Goal: Task Accomplishment & Management: Manage account settings

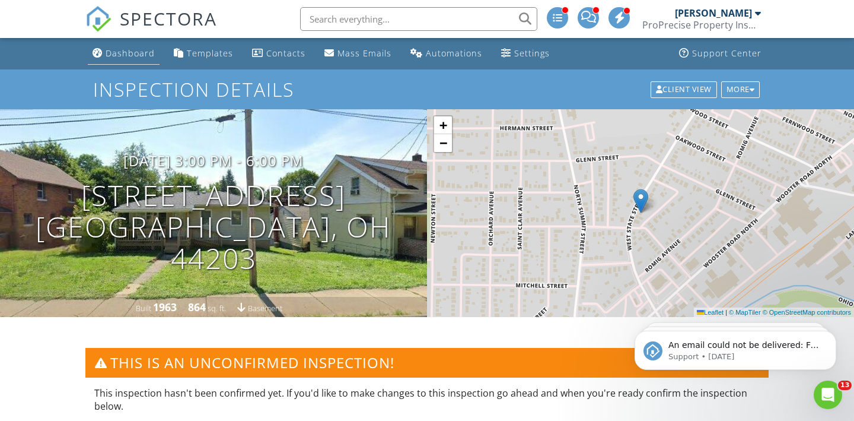
click at [144, 65] on li "Dashboard" at bounding box center [123, 53] width 77 height 31
click at [141, 57] on div "Dashboard" at bounding box center [130, 52] width 49 height 11
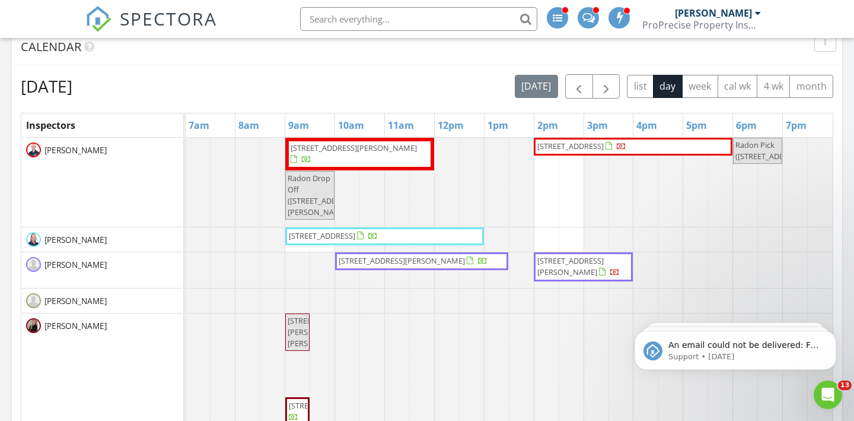
scroll to position [587, 0]
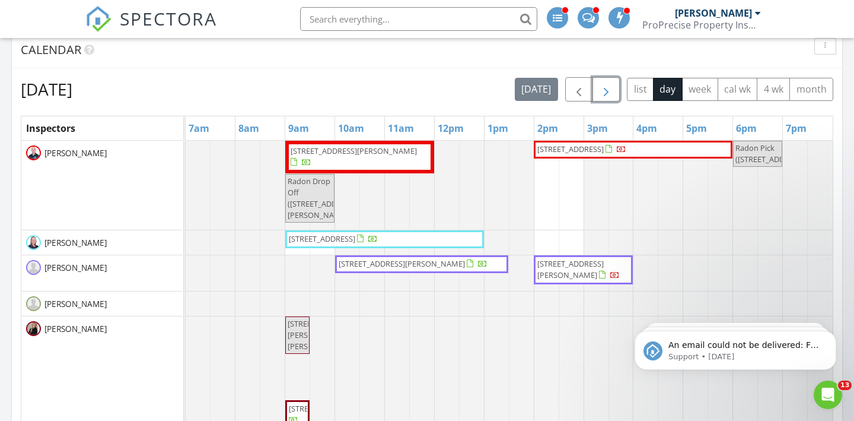
click at [611, 85] on span "button" at bounding box center [606, 89] width 14 height 14
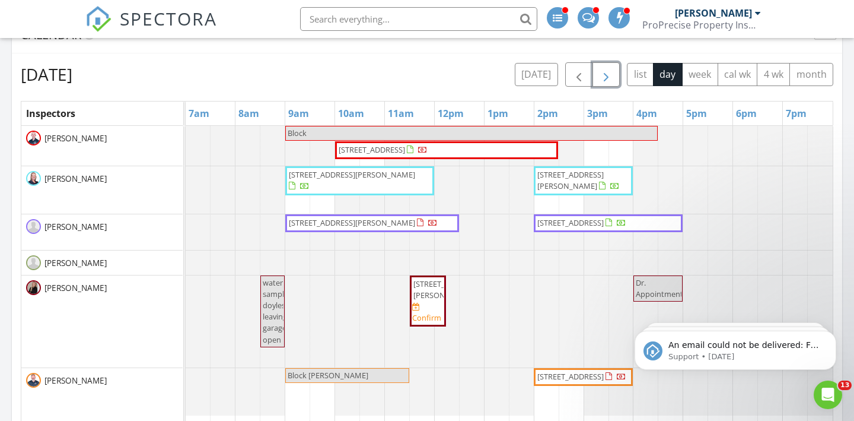
scroll to position [602, 0]
click at [601, 84] on button "button" at bounding box center [606, 74] width 28 height 24
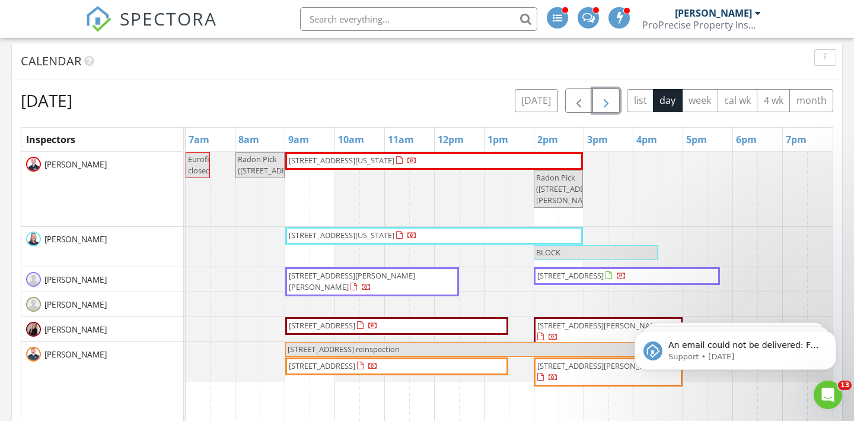
scroll to position [578, 0]
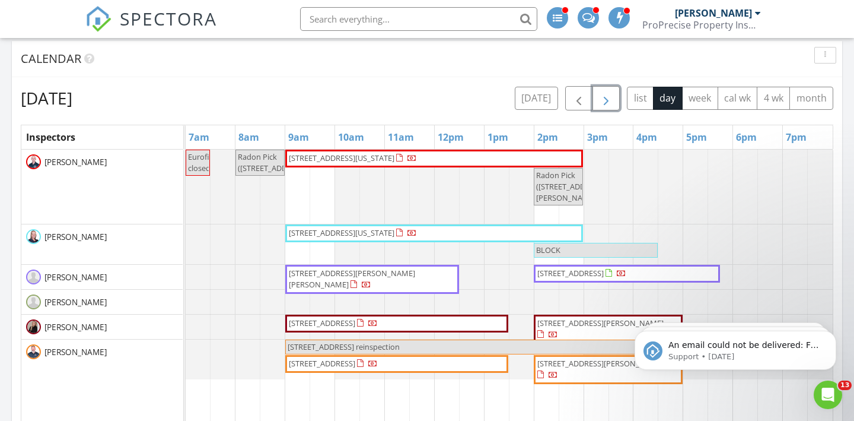
click at [594, 101] on button "button" at bounding box center [606, 98] width 28 height 24
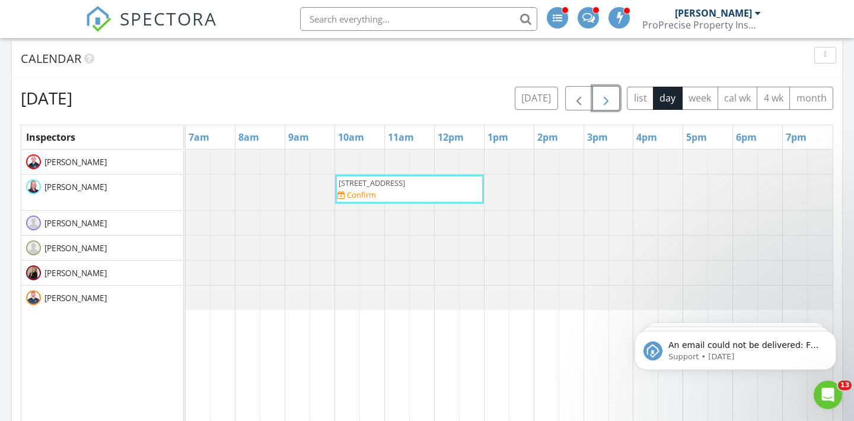
click at [594, 101] on button "button" at bounding box center [606, 98] width 28 height 24
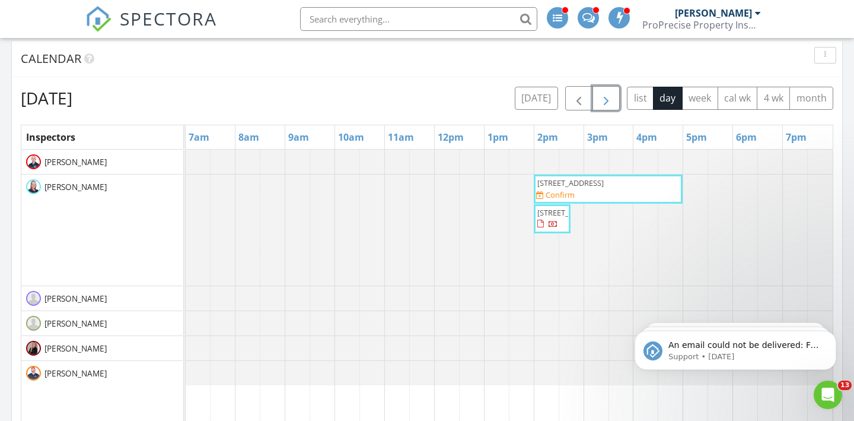
click at [594, 101] on button "button" at bounding box center [606, 98] width 28 height 24
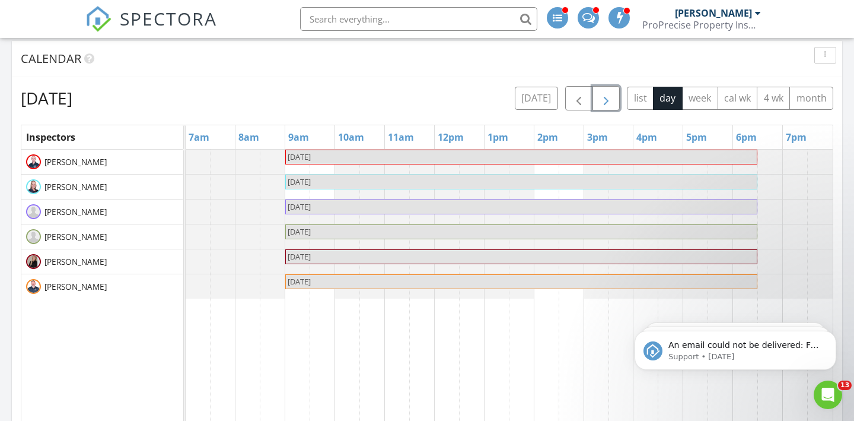
click at [594, 101] on button "button" at bounding box center [606, 98] width 28 height 24
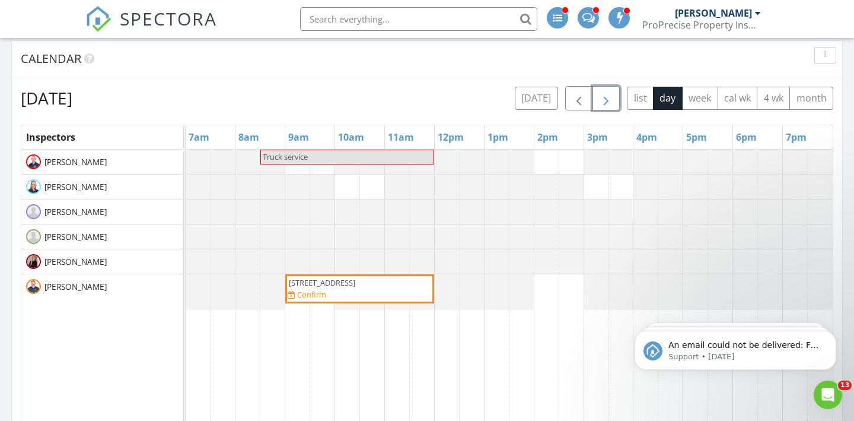
click at [594, 101] on button "button" at bounding box center [606, 98] width 28 height 24
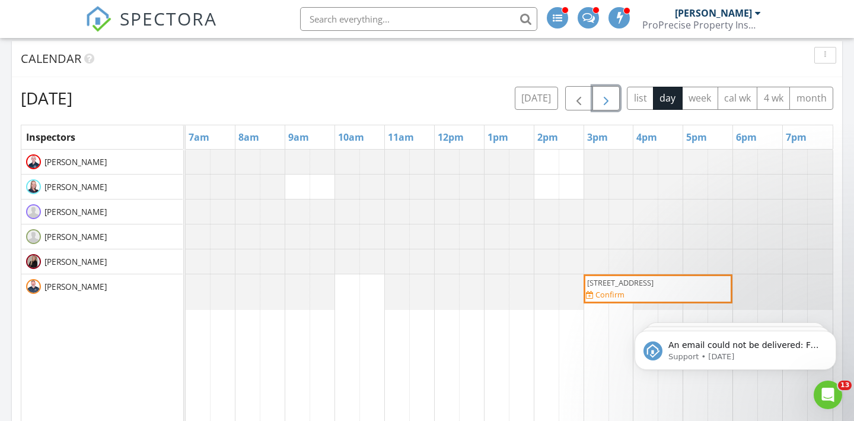
click at [598, 99] on button "button" at bounding box center [606, 98] width 28 height 24
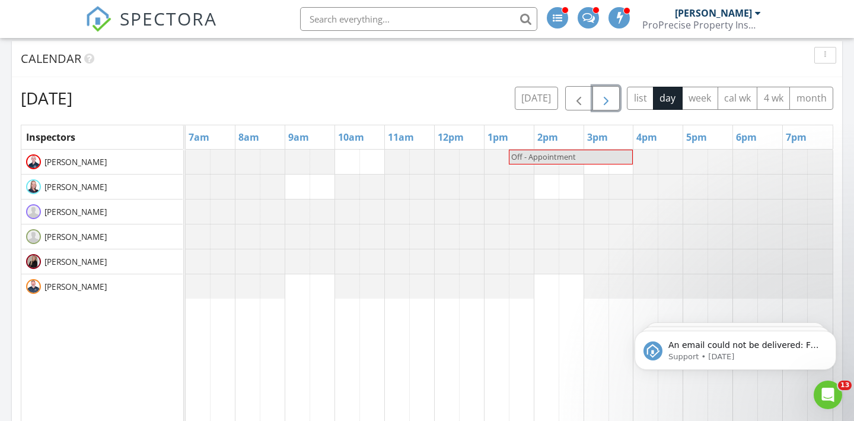
click at [598, 99] on button "button" at bounding box center [606, 98] width 28 height 24
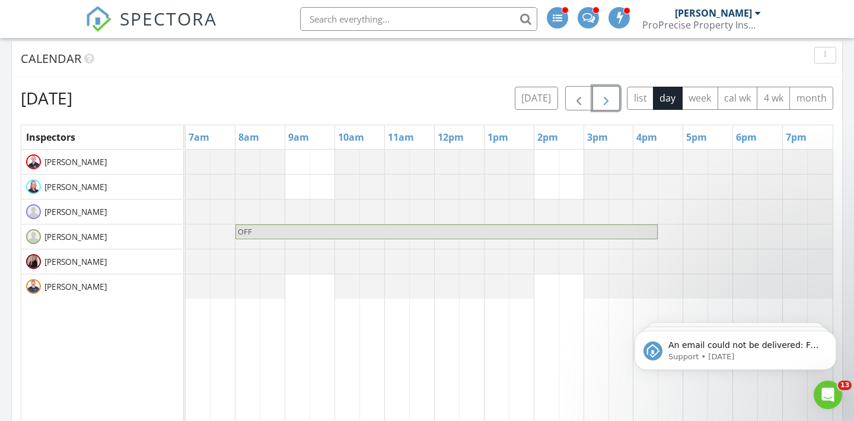
click at [598, 99] on button "button" at bounding box center [606, 98] width 28 height 24
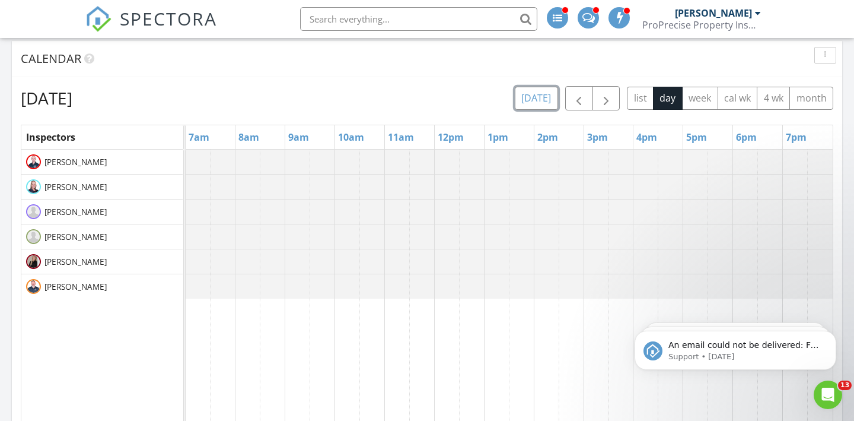
click at [542, 93] on button "today" at bounding box center [536, 98] width 43 height 23
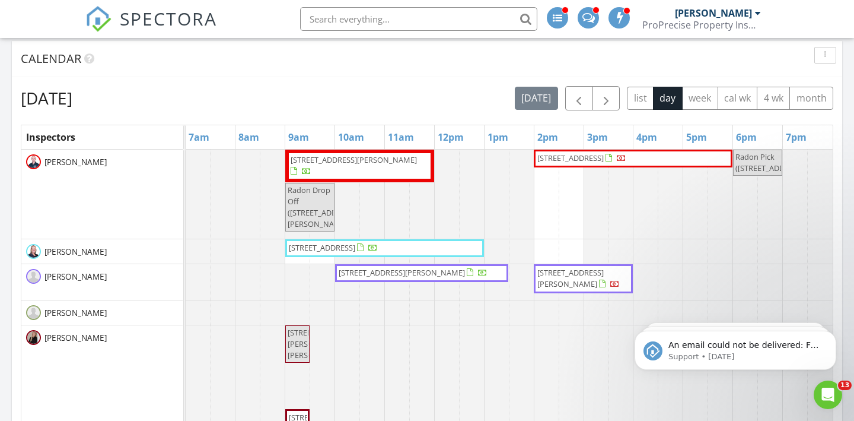
click at [588, 22] on span at bounding box center [588, 16] width 12 height 11
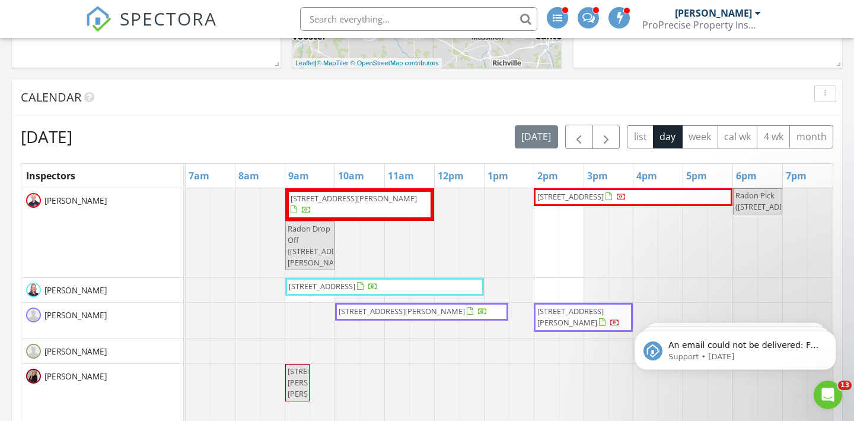
scroll to position [604, 0]
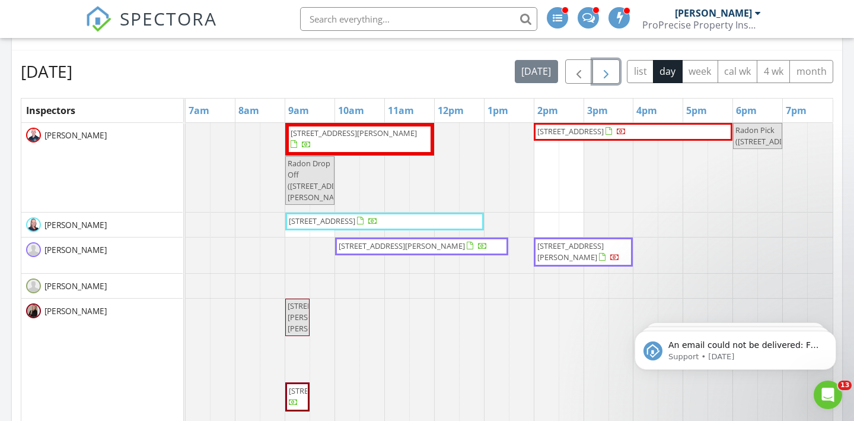
click at [604, 79] on span "button" at bounding box center [606, 72] width 14 height 14
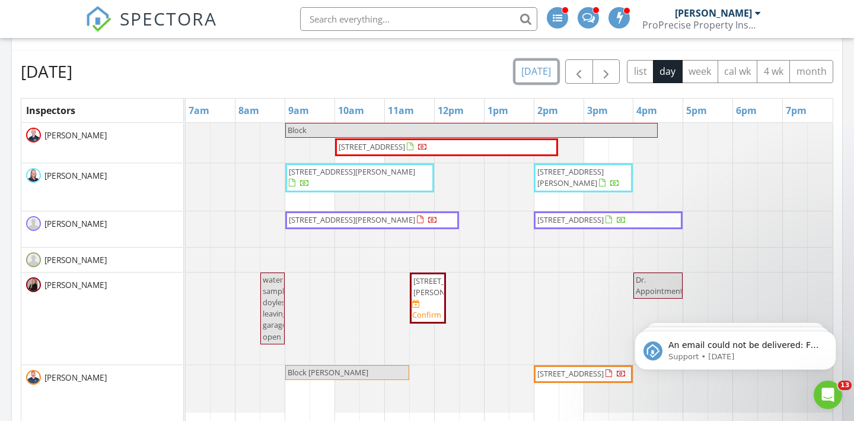
click at [530, 78] on button "today" at bounding box center [536, 71] width 43 height 23
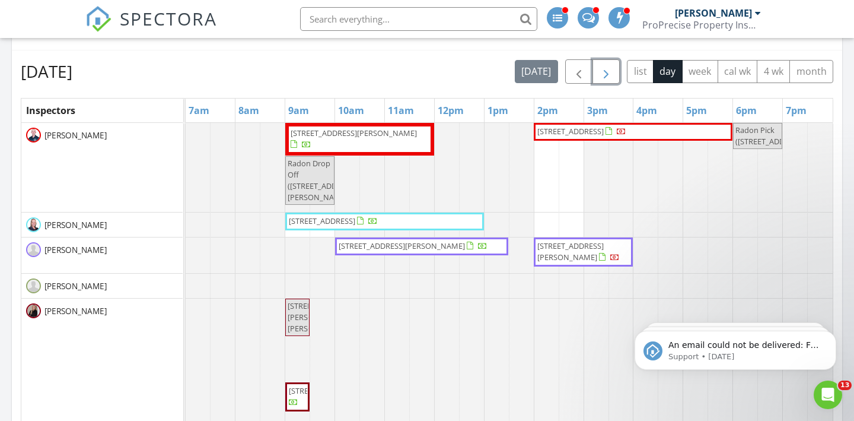
click at [607, 67] on span "button" at bounding box center [606, 72] width 14 height 14
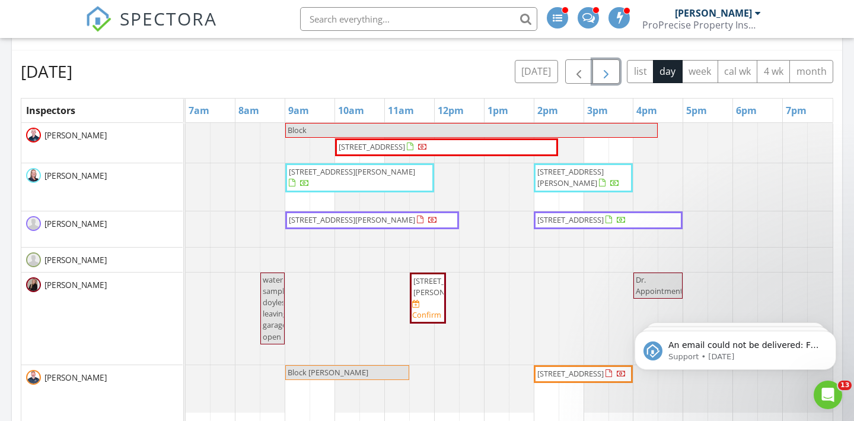
click at [432, 290] on span "[STREET_ADDRESS][PERSON_NAME]" at bounding box center [446, 286] width 66 height 22
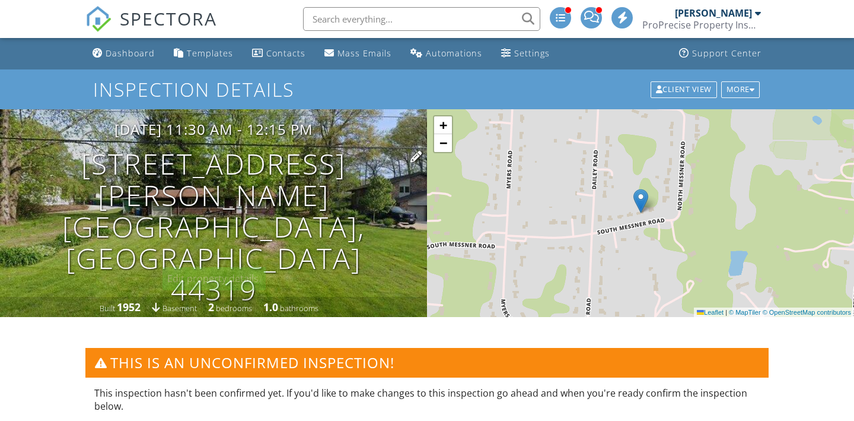
click at [240, 213] on h1 "217 S Messner Rd Akron, OH 44319" at bounding box center [213, 226] width 389 height 157
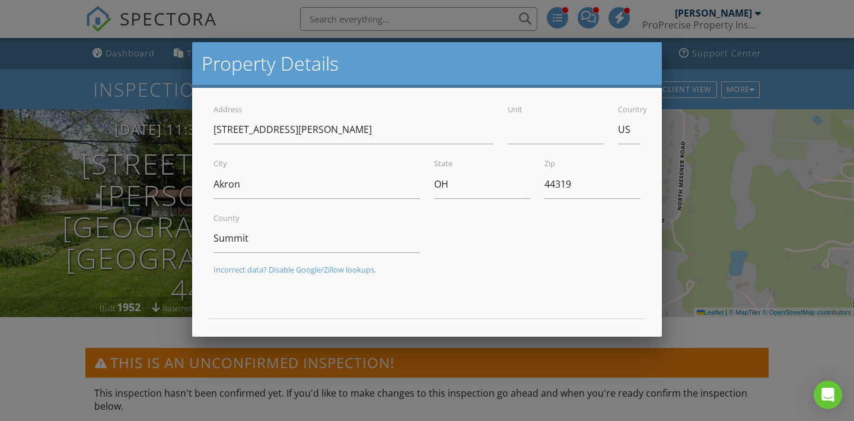
click at [53, 24] on div at bounding box center [427, 203] width 854 height 525
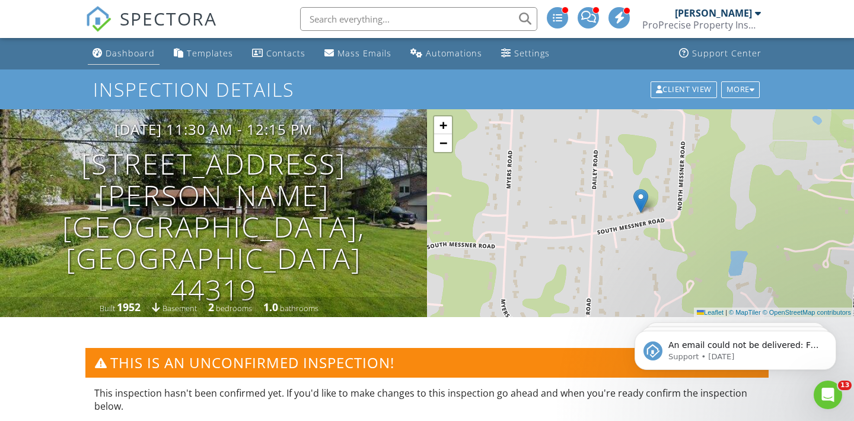
click at [123, 58] on div "Dashboard" at bounding box center [130, 52] width 49 height 11
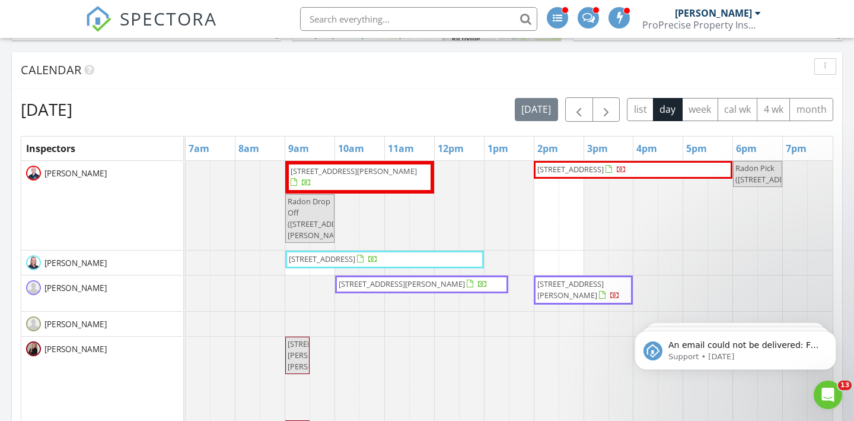
scroll to position [566, 0]
click at [604, 101] on button "button" at bounding box center [606, 109] width 28 height 24
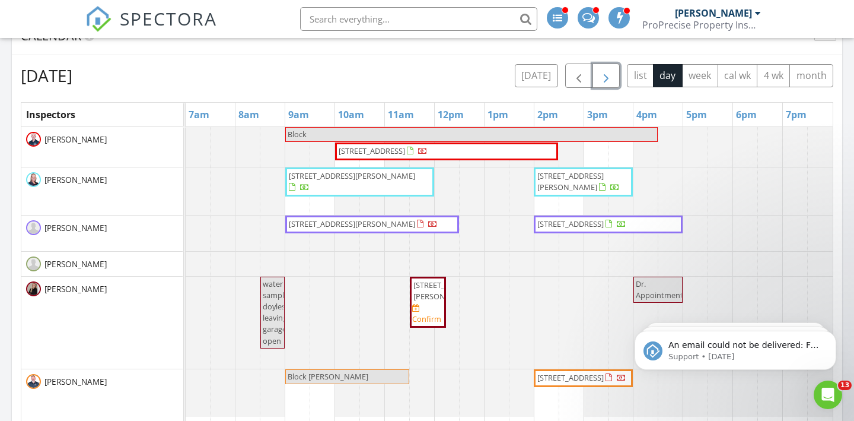
scroll to position [603, 0]
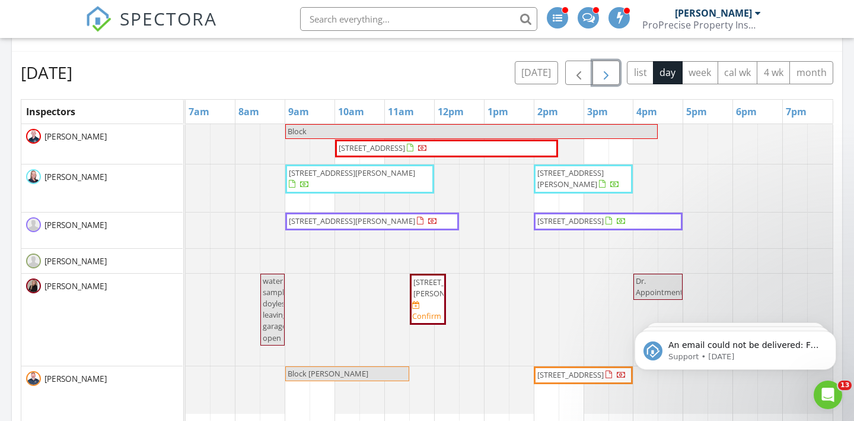
click at [611, 76] on span "button" at bounding box center [606, 73] width 14 height 14
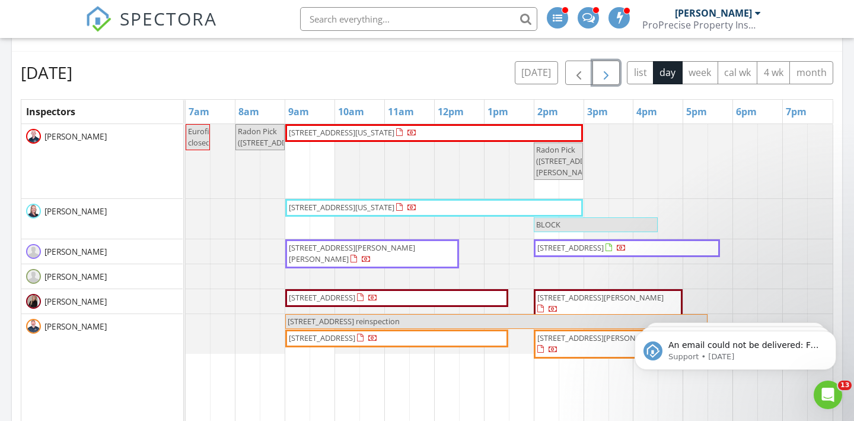
click at [457, 300] on span "[STREET_ADDRESS]" at bounding box center [397, 298] width 218 height 12
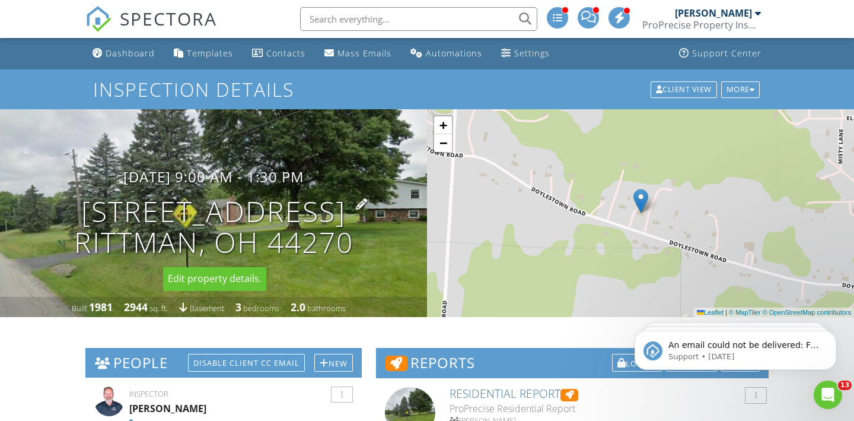
click at [237, 221] on h1 "12550 Doylestown Rd Rittman, OH 44270" at bounding box center [213, 227] width 279 height 63
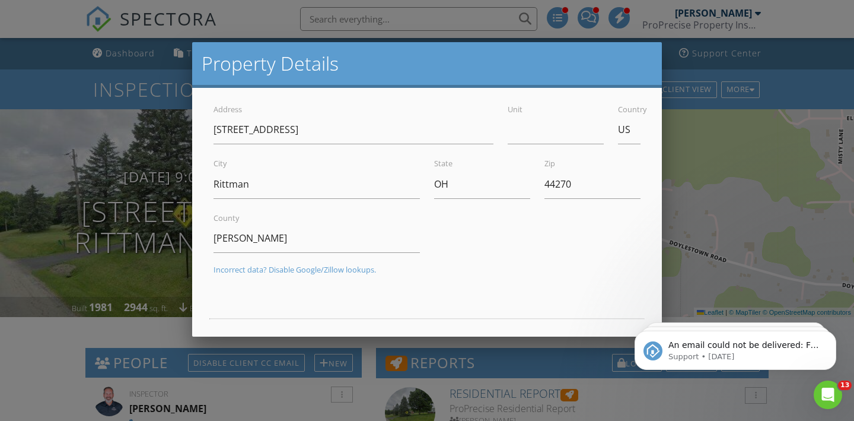
click at [10, 39] on div at bounding box center [427, 203] width 854 height 525
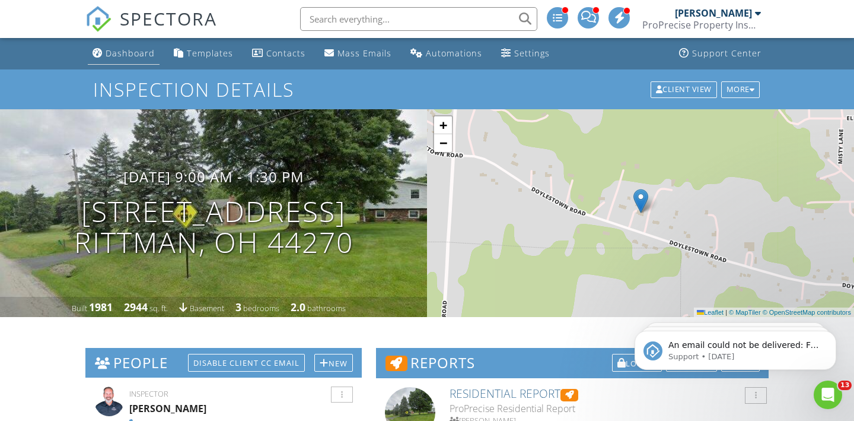
click at [131, 57] on div "Dashboard" at bounding box center [130, 52] width 49 height 11
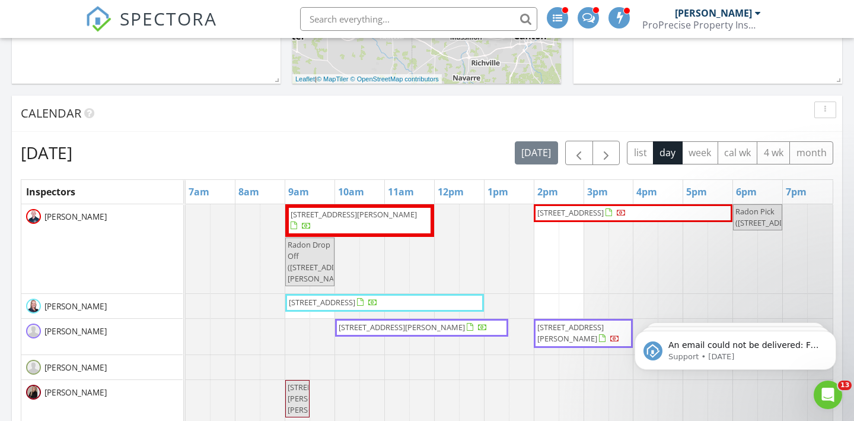
scroll to position [525, 0]
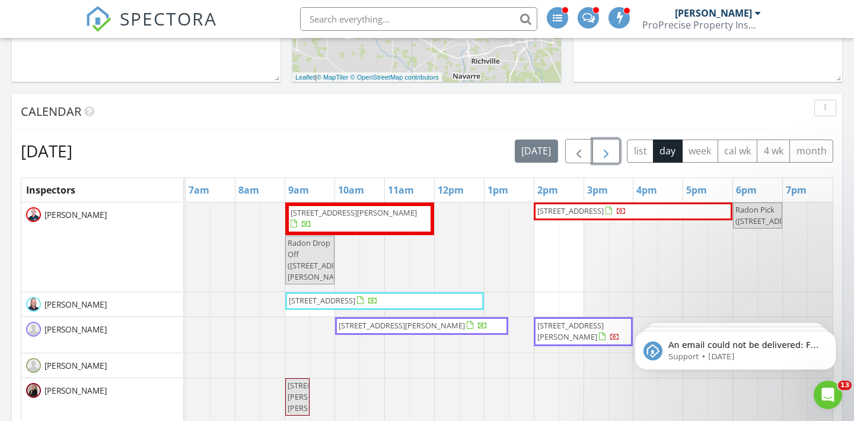
click at [609, 150] on span "button" at bounding box center [606, 151] width 14 height 14
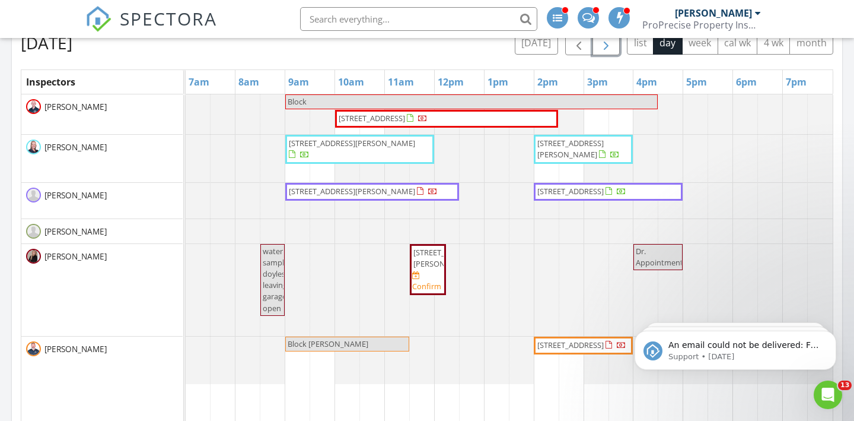
scroll to position [619, 0]
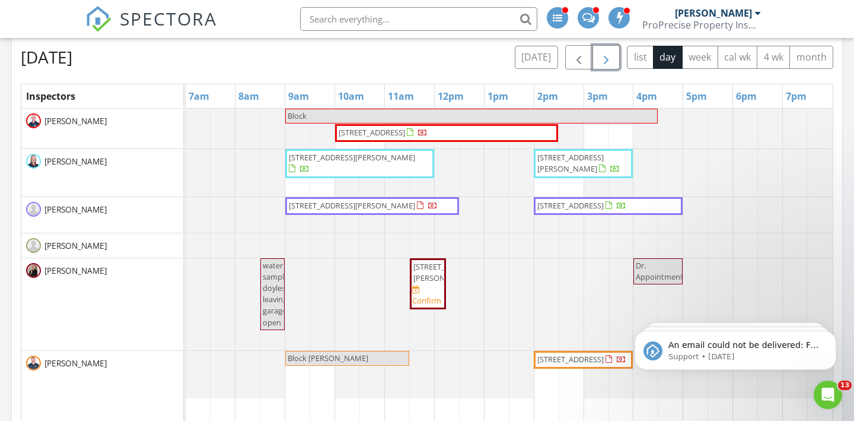
click at [606, 62] on span "button" at bounding box center [606, 57] width 14 height 14
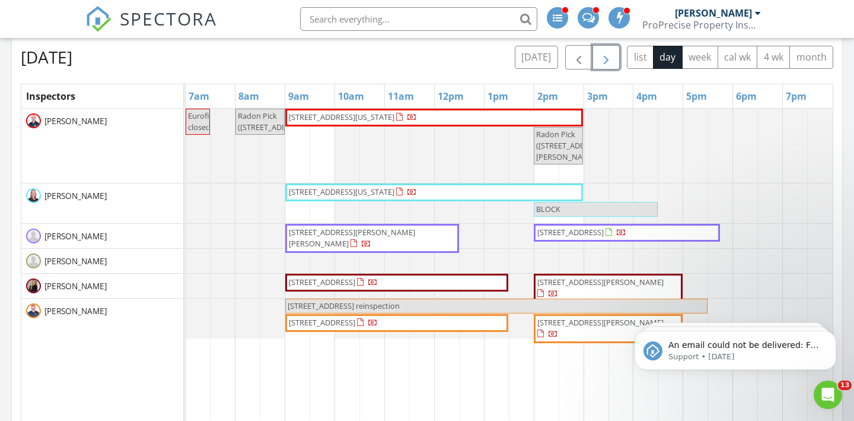
click at [606, 62] on span "button" at bounding box center [606, 57] width 14 height 14
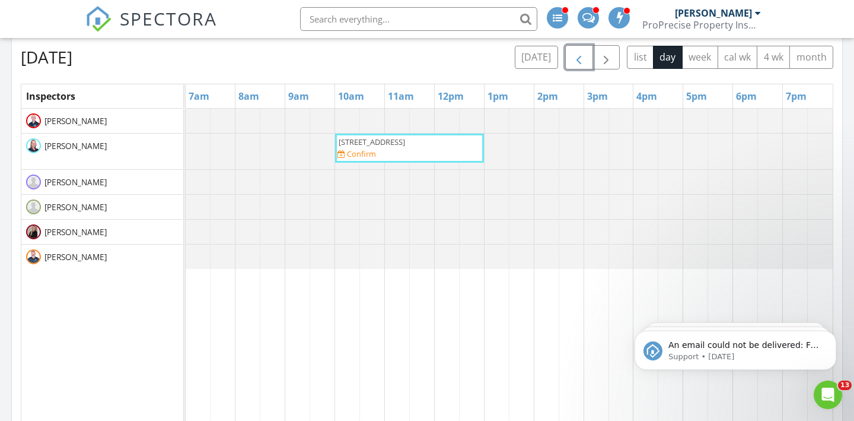
click at [574, 58] on span "button" at bounding box center [579, 57] width 14 height 14
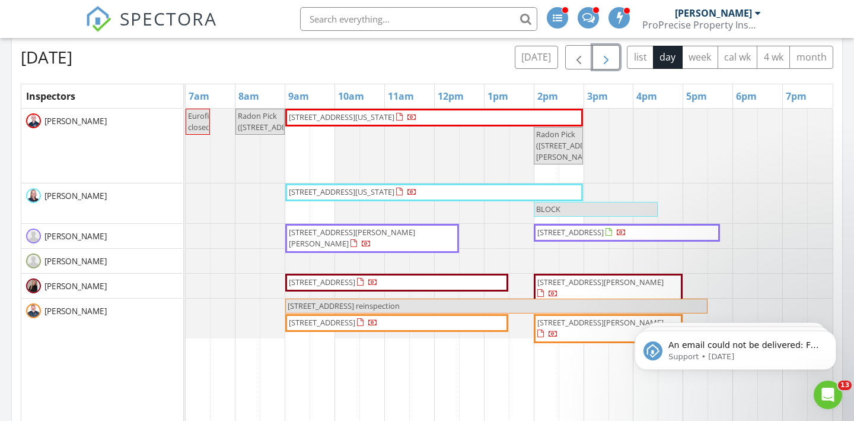
click at [606, 53] on span "button" at bounding box center [606, 57] width 14 height 14
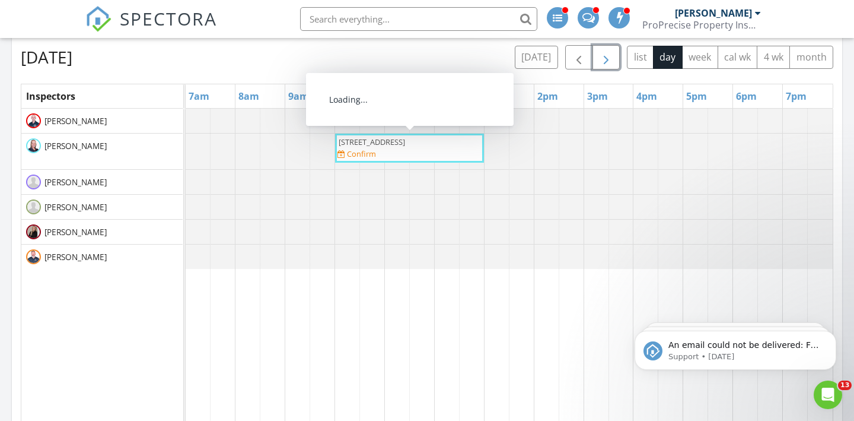
click at [387, 147] on span "827 Mechanic St, Grafton 44044" at bounding box center [371, 141] width 69 height 11
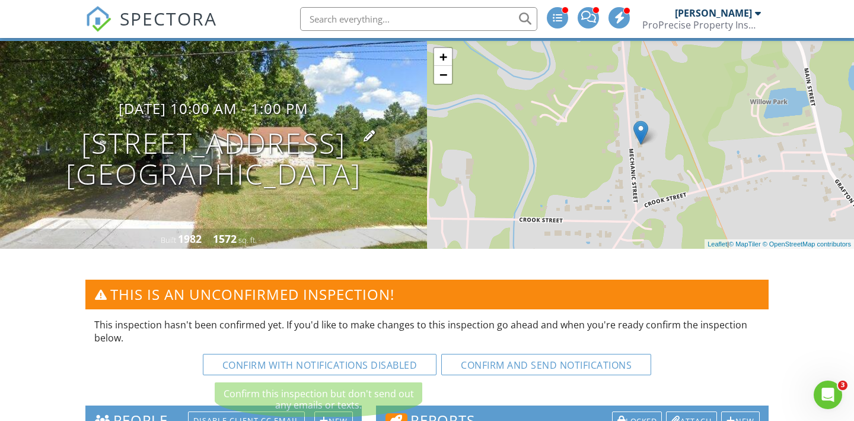
scroll to position [69, 0]
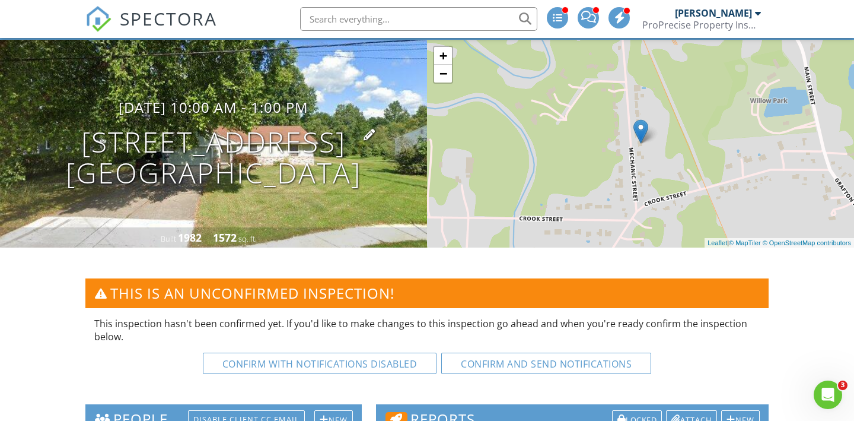
click at [268, 141] on h1 "827 Mechanic St Grafton, OH 44044" at bounding box center [213, 157] width 295 height 63
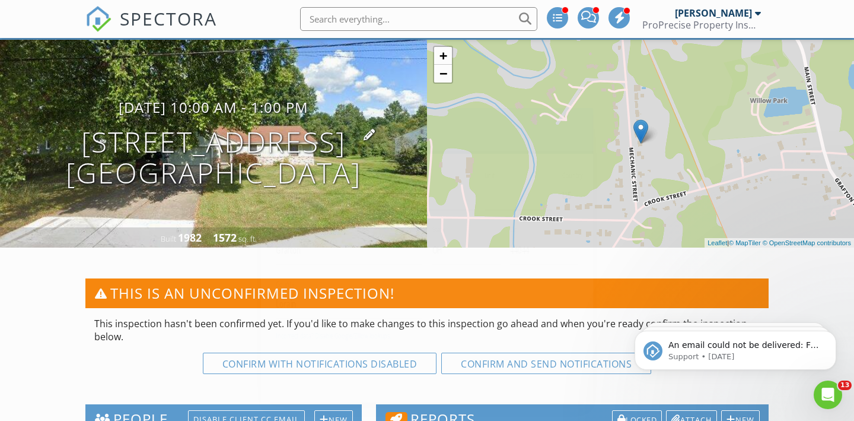
scroll to position [0, 0]
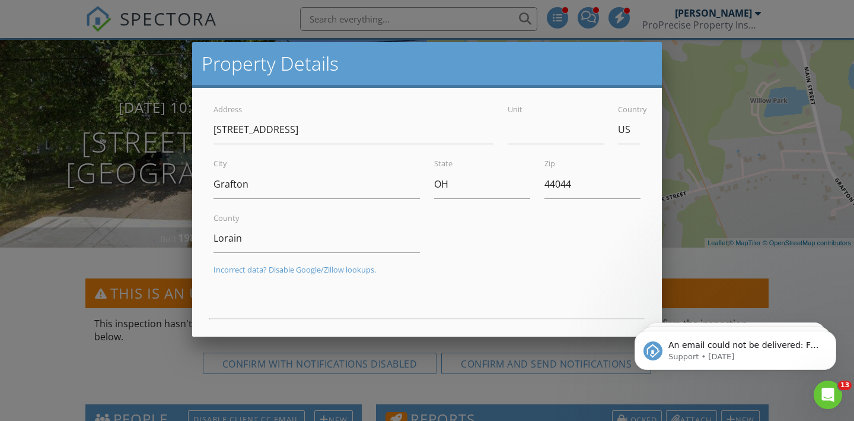
click at [28, 30] on div at bounding box center [427, 203] width 854 height 525
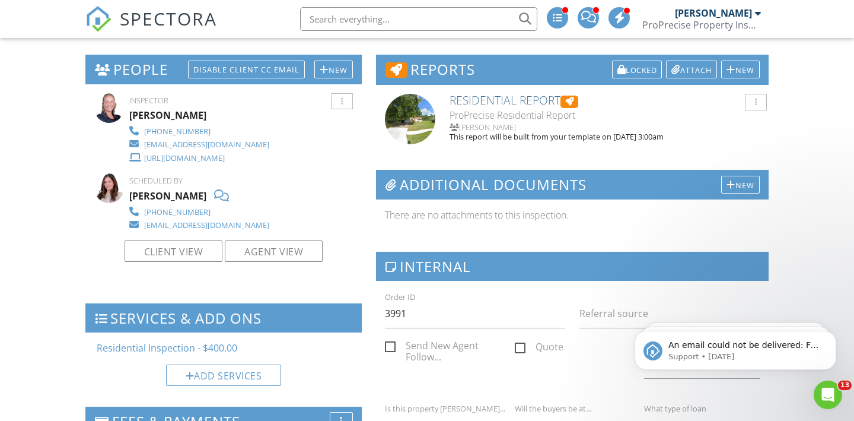
scroll to position [416, 0]
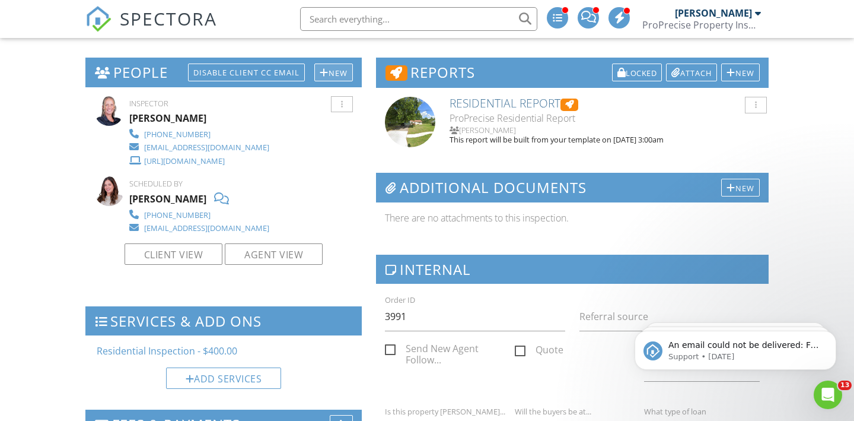
click at [336, 70] on div "New" at bounding box center [333, 72] width 39 height 18
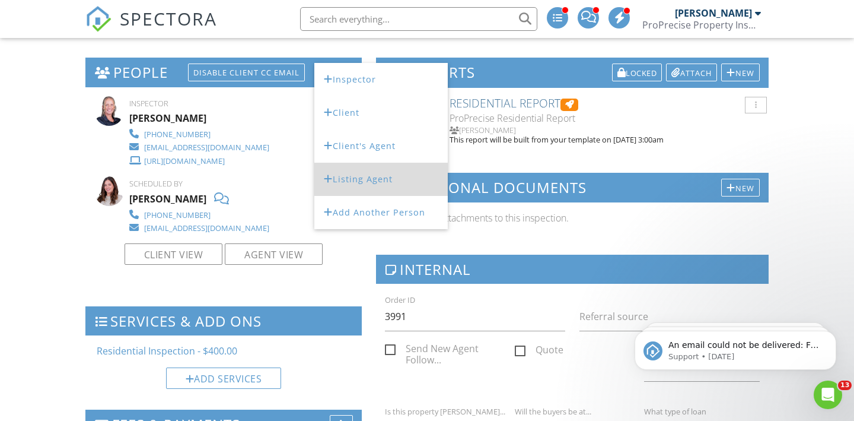
click at [365, 184] on li "Listing Agent" at bounding box center [380, 179] width 133 height 33
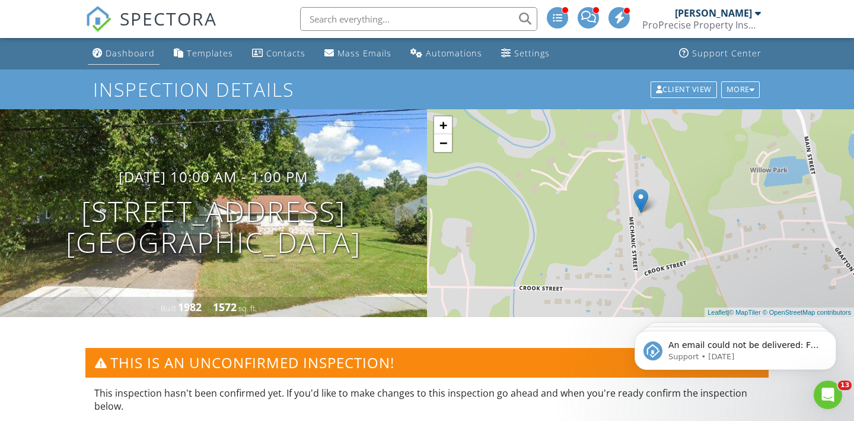
click at [145, 52] on div "Dashboard" at bounding box center [130, 52] width 49 height 11
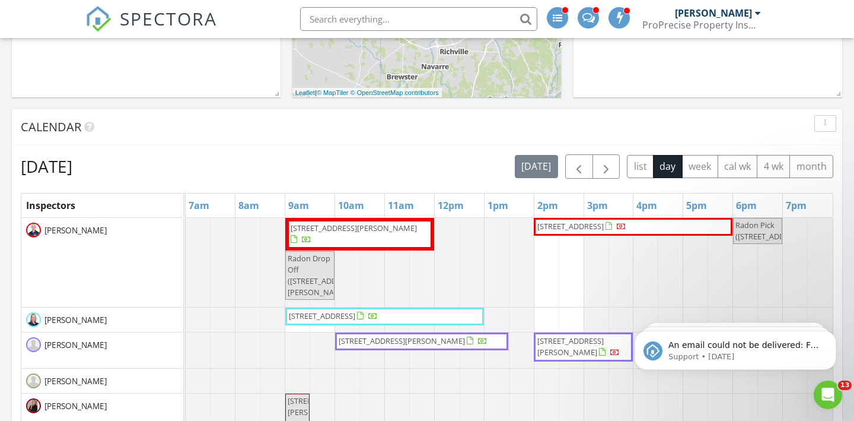
scroll to position [511, 0]
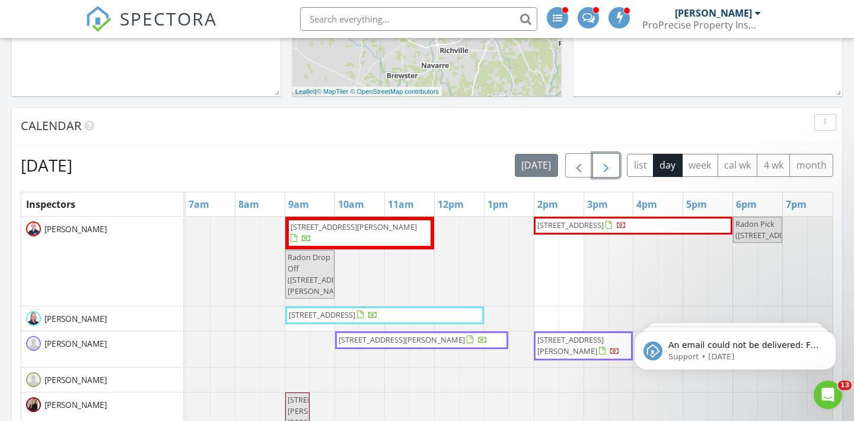
click at [611, 168] on span "button" at bounding box center [606, 165] width 14 height 14
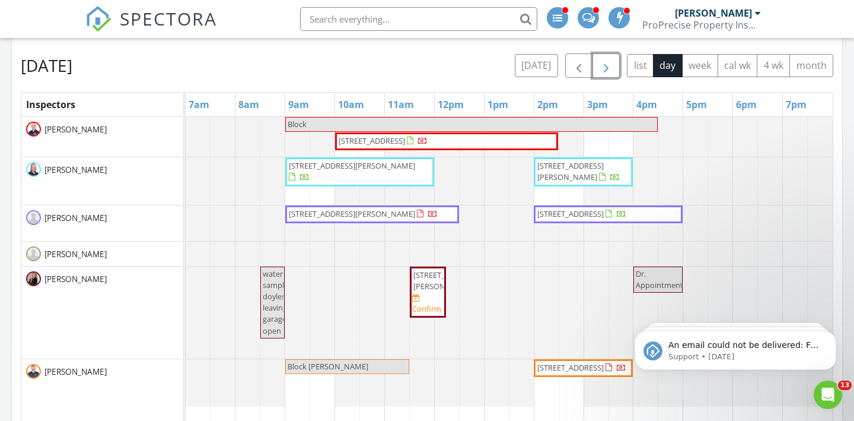
scroll to position [595, 0]
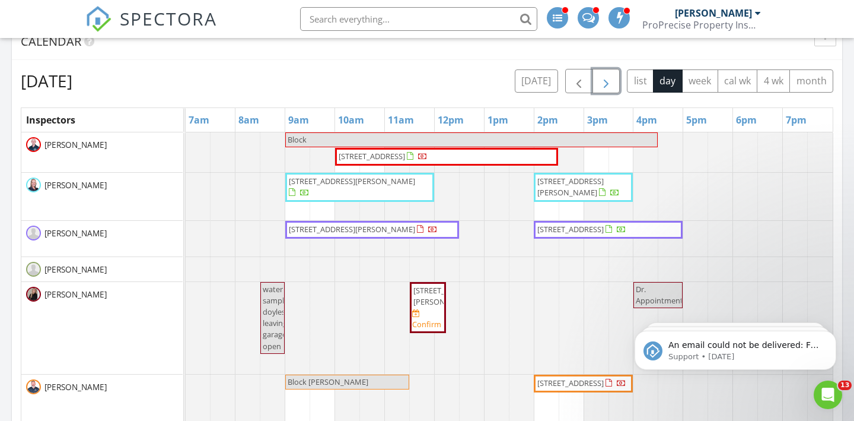
click at [610, 87] on span "button" at bounding box center [606, 81] width 14 height 14
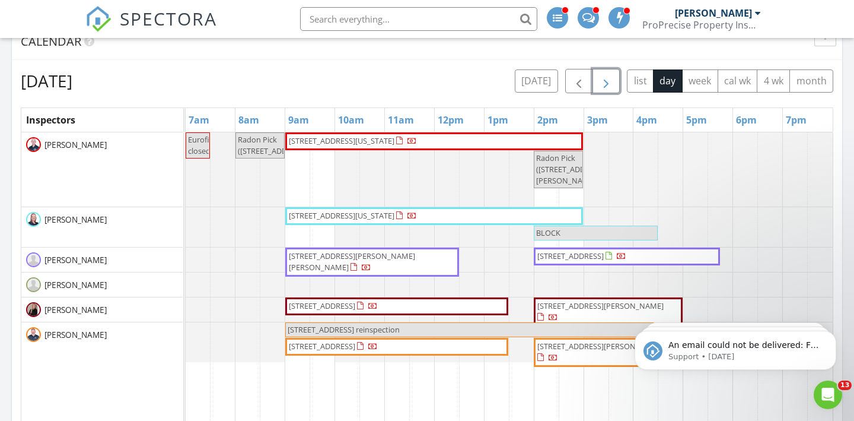
click at [611, 86] on span "button" at bounding box center [606, 81] width 14 height 14
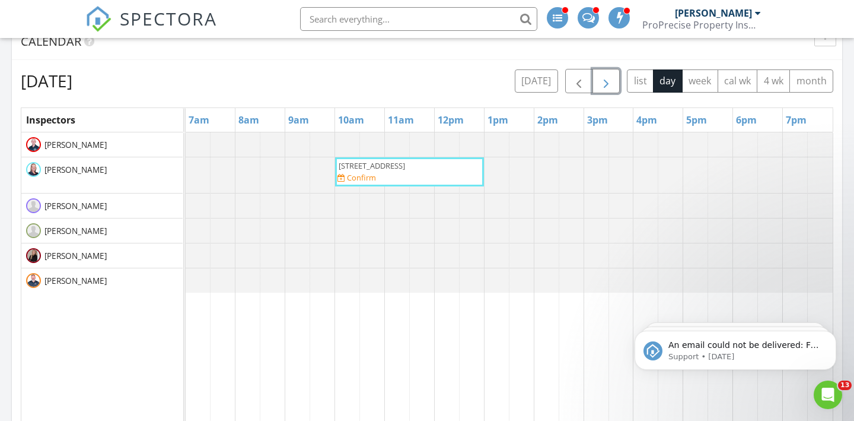
click at [611, 86] on span "button" at bounding box center [606, 81] width 14 height 14
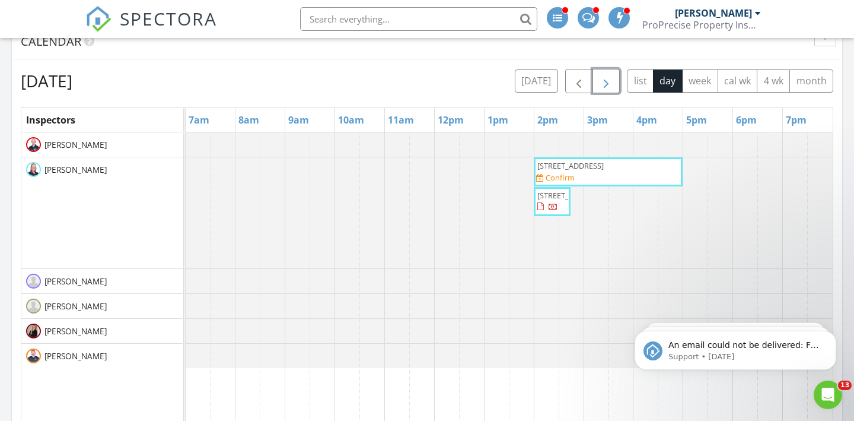
click at [629, 172] on div "2028 W 104th St, Cleveland 44102 Confirm" at bounding box center [608, 171] width 144 height 23
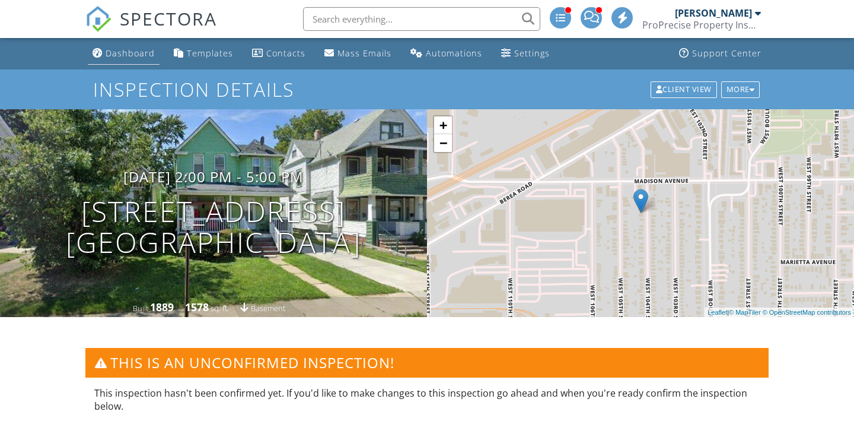
click at [138, 53] on div "Dashboard" at bounding box center [130, 52] width 49 height 11
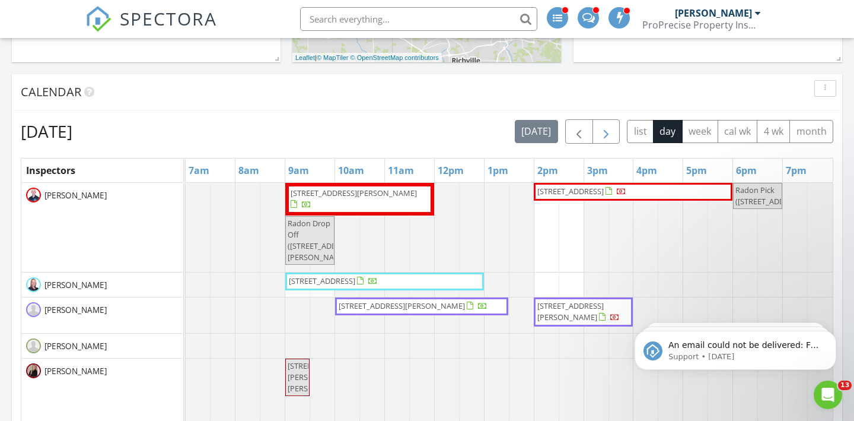
scroll to position [565, 0]
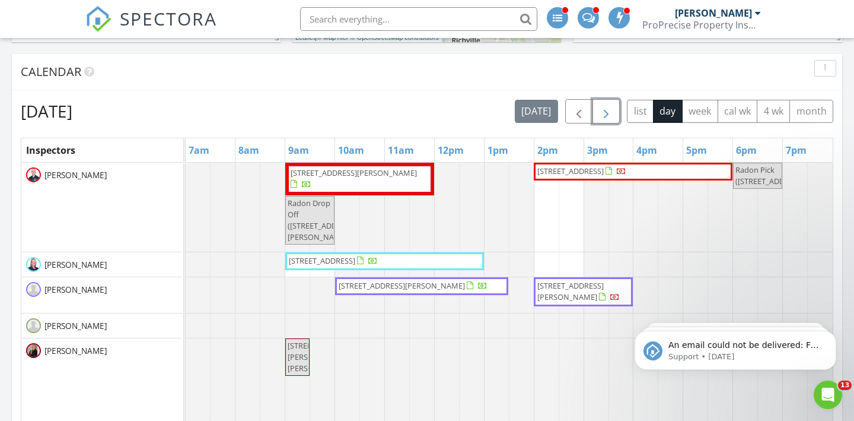
click at [603, 112] on span "button" at bounding box center [606, 111] width 14 height 14
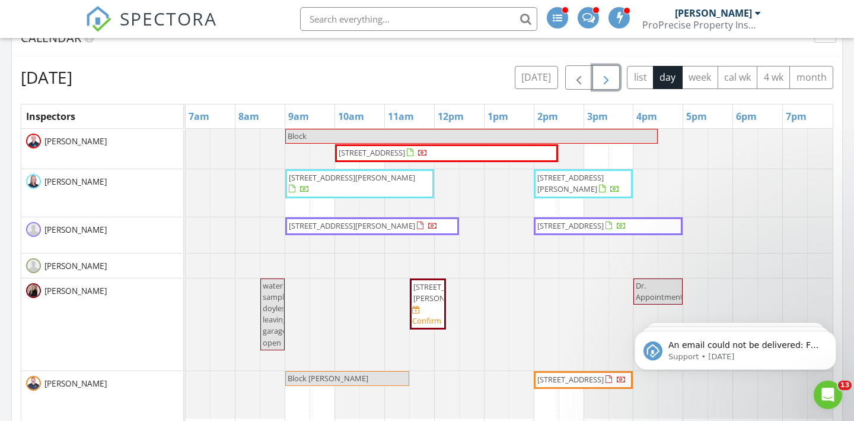
scroll to position [594, 0]
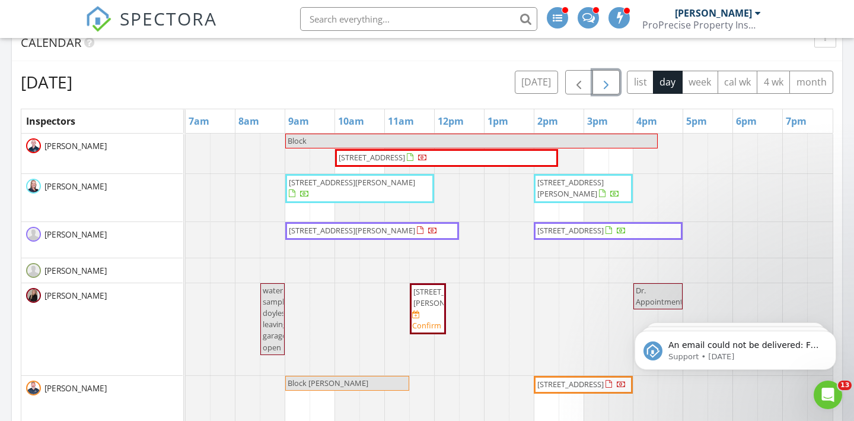
click at [606, 92] on button "button" at bounding box center [606, 82] width 28 height 24
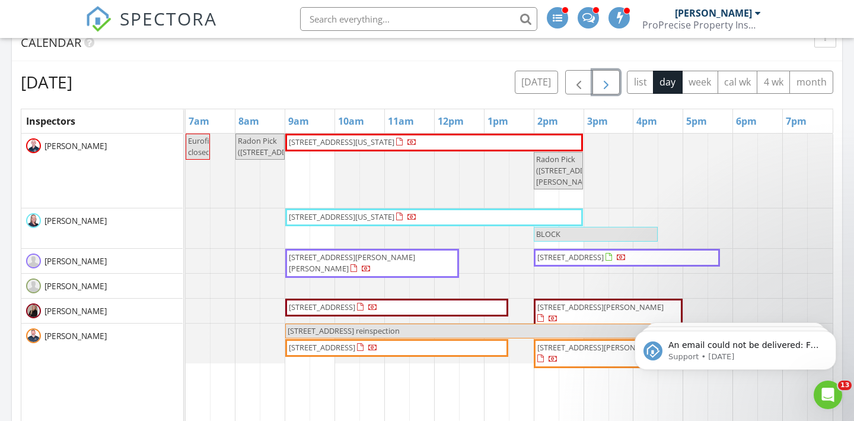
click at [606, 92] on button "button" at bounding box center [606, 82] width 28 height 24
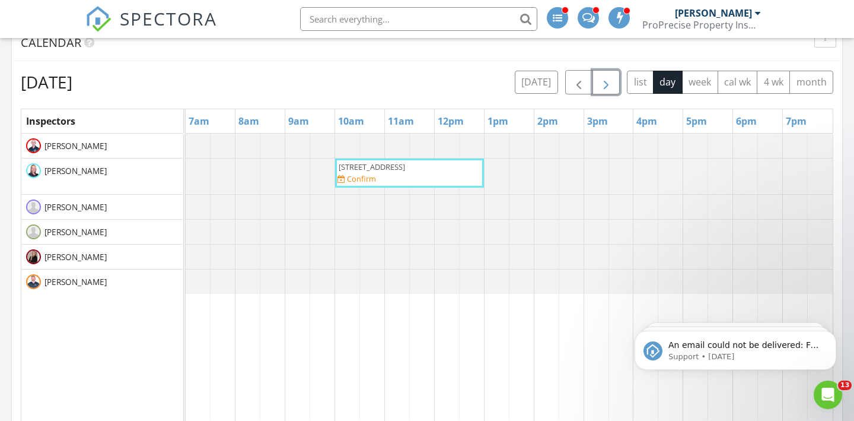
click at [606, 92] on button "button" at bounding box center [606, 82] width 28 height 24
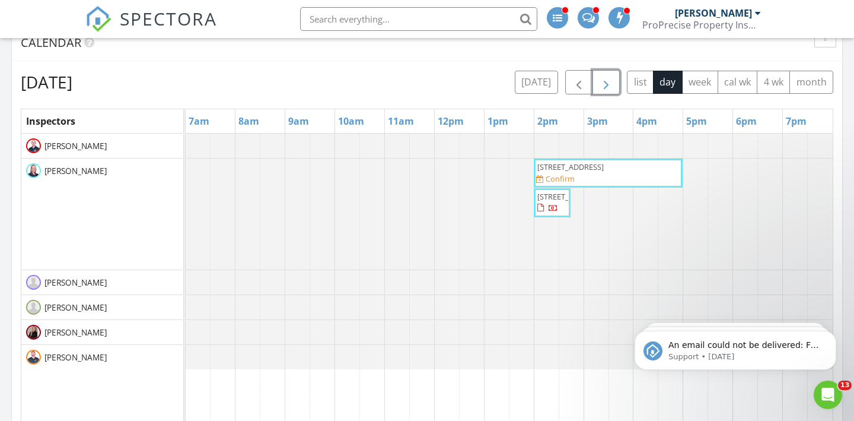
click at [606, 92] on button "button" at bounding box center [606, 82] width 28 height 24
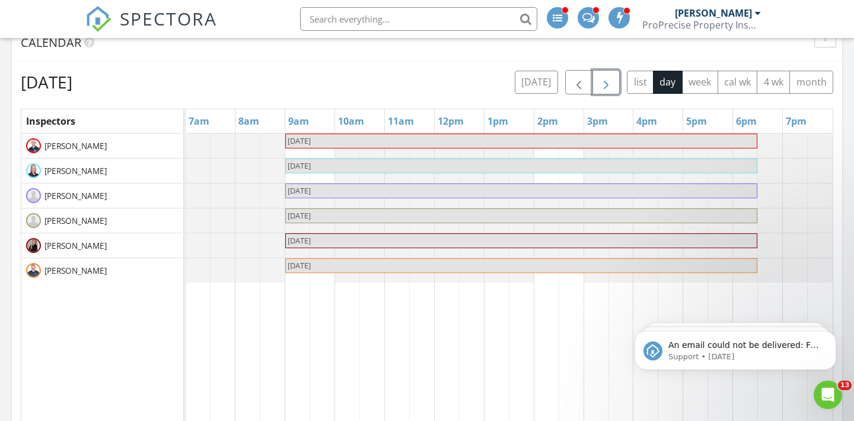
click at [606, 92] on button "button" at bounding box center [606, 82] width 28 height 24
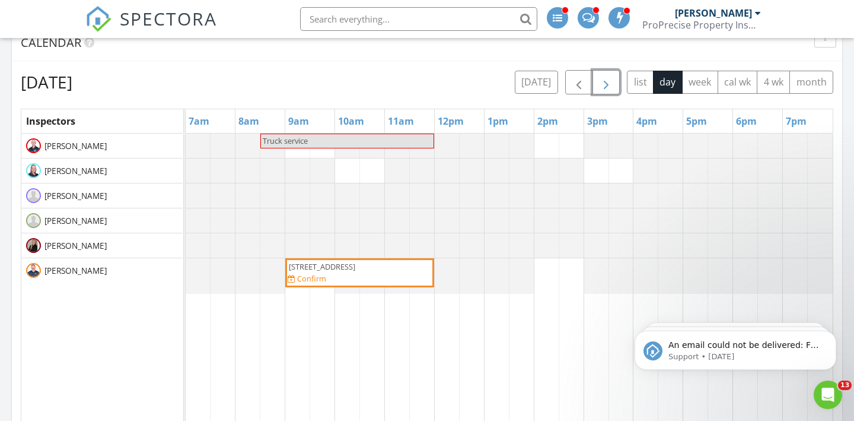
click at [396, 273] on div "3732 Golf Course Dr, Norton 44203 Confirm" at bounding box center [360, 272] width 144 height 23
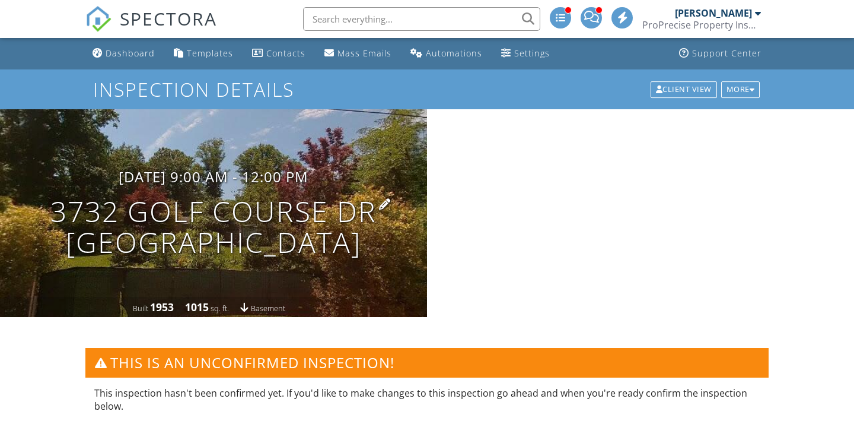
click at [300, 214] on h1 "3732 Golf Course Dr [GEOGRAPHIC_DATA], OH 44203" at bounding box center [213, 227] width 326 height 63
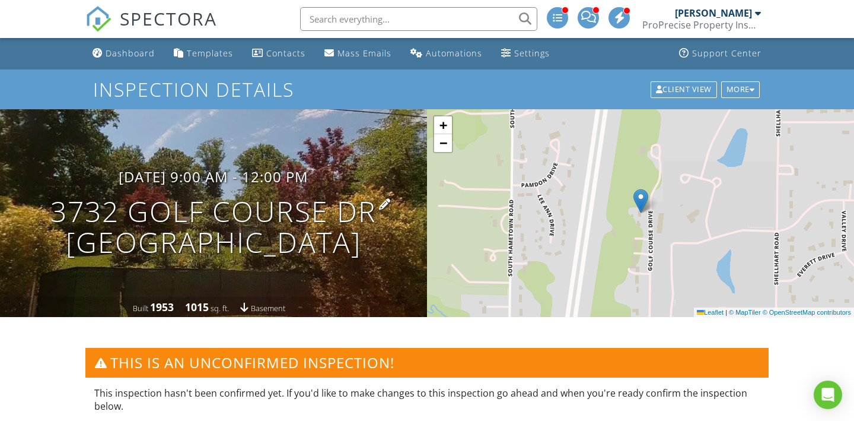
click at [313, 210] on h1 "3732 Golf Course Dr [GEOGRAPHIC_DATA], OH 44203" at bounding box center [213, 227] width 326 height 63
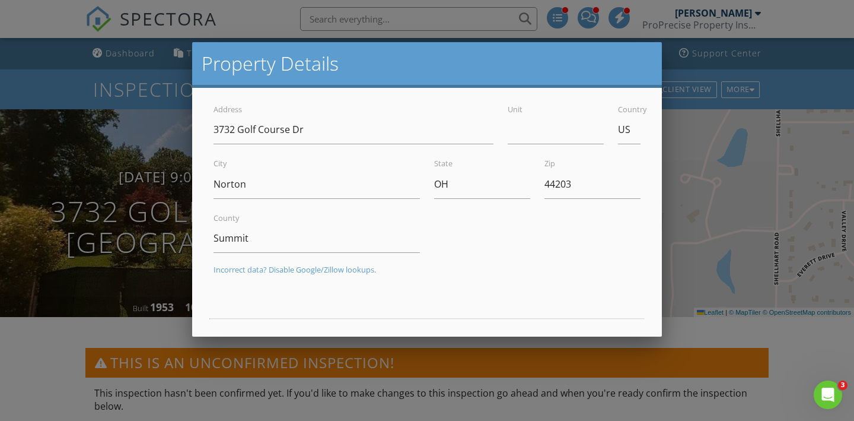
click at [24, 59] on div at bounding box center [427, 203] width 854 height 525
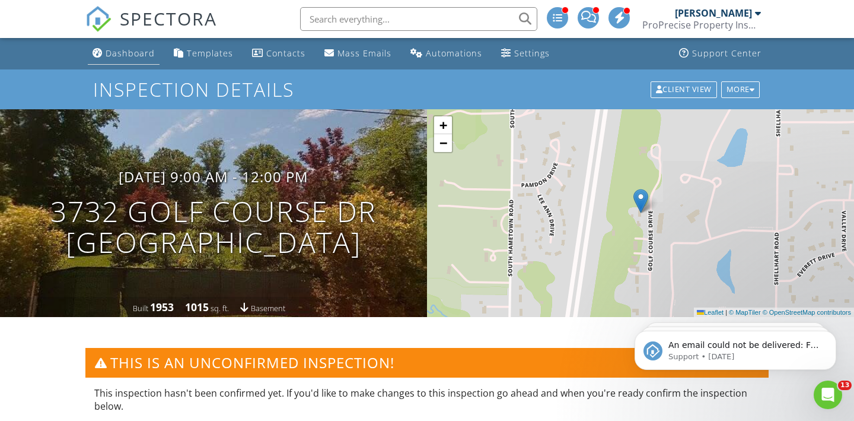
click at [114, 59] on link "Dashboard" at bounding box center [124, 54] width 72 height 22
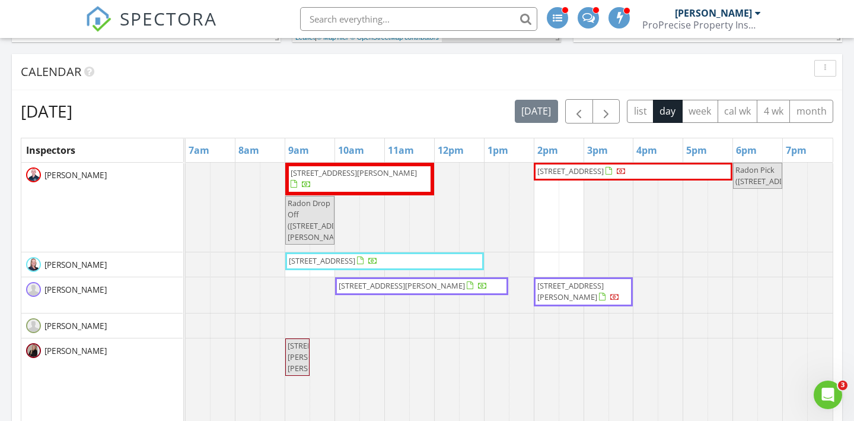
scroll to position [565, 0]
click at [614, 114] on button "button" at bounding box center [606, 111] width 28 height 24
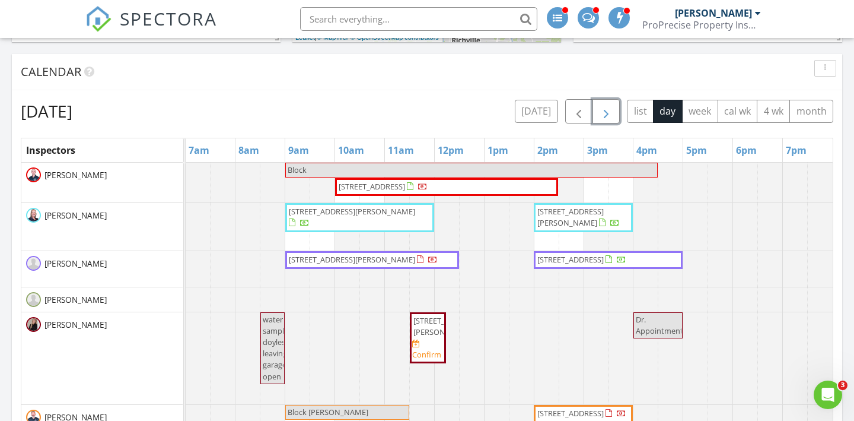
click at [614, 114] on button "button" at bounding box center [606, 111] width 28 height 24
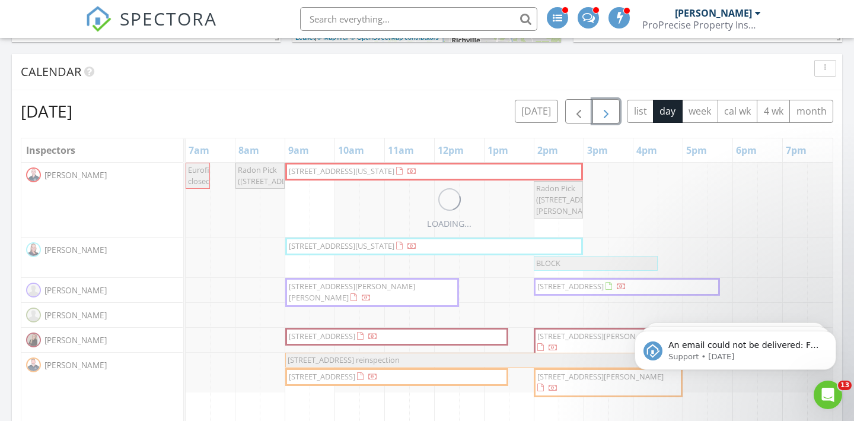
scroll to position [0, 0]
click at [614, 114] on button "button" at bounding box center [606, 111] width 28 height 24
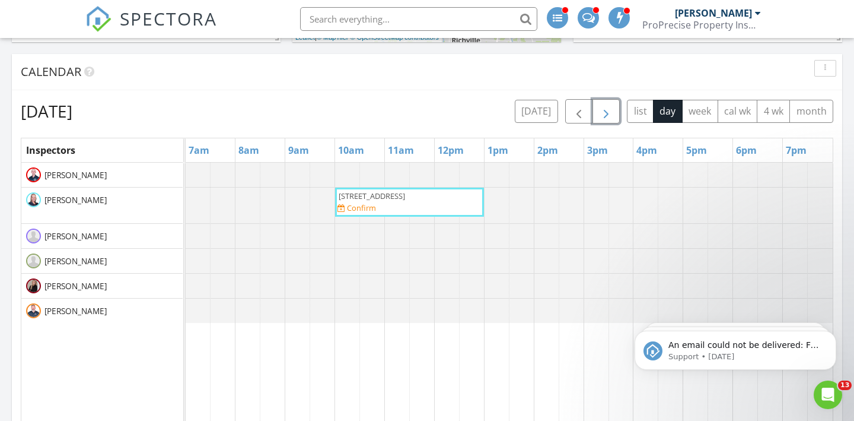
click at [614, 114] on button "button" at bounding box center [606, 111] width 28 height 24
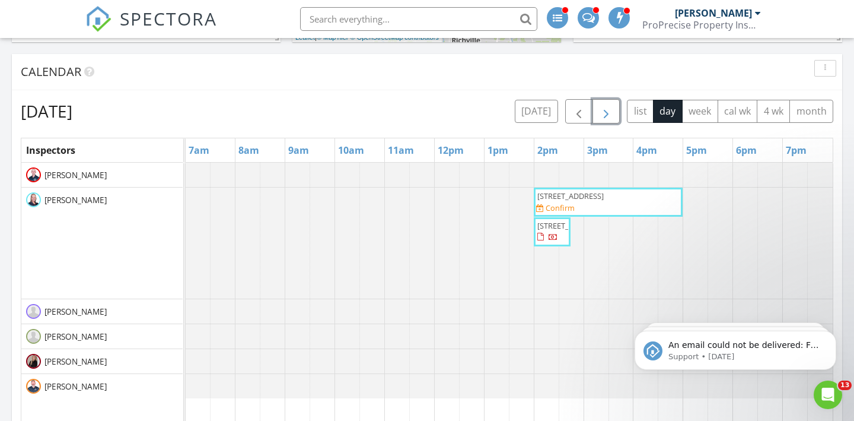
click at [614, 114] on button "button" at bounding box center [606, 111] width 28 height 24
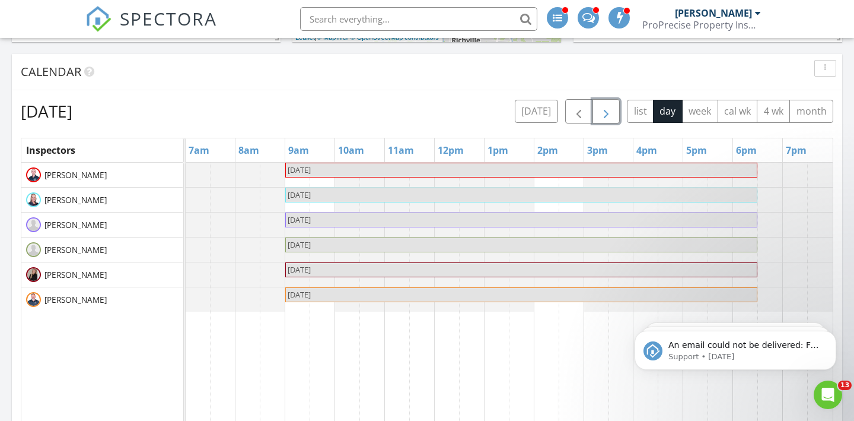
click at [614, 114] on button "button" at bounding box center [606, 111] width 28 height 24
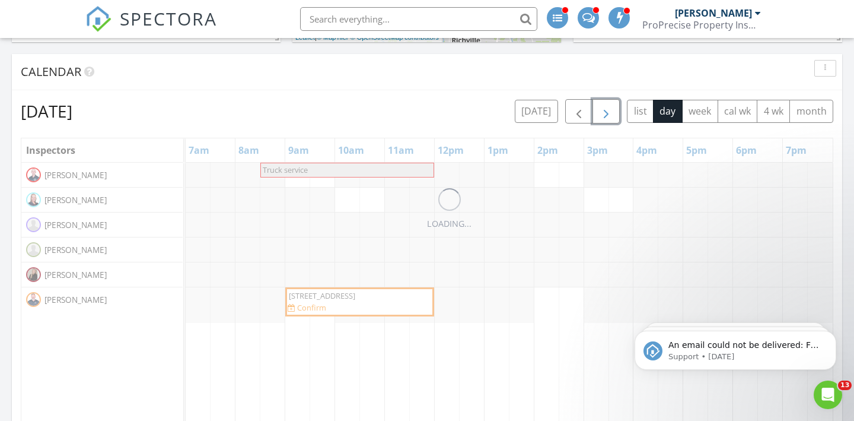
click at [614, 114] on button "button" at bounding box center [606, 111] width 28 height 24
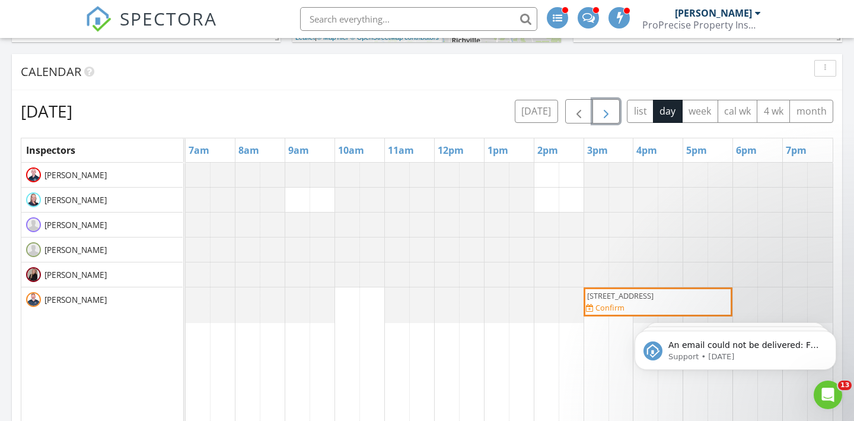
click at [614, 114] on button "button" at bounding box center [606, 111] width 28 height 24
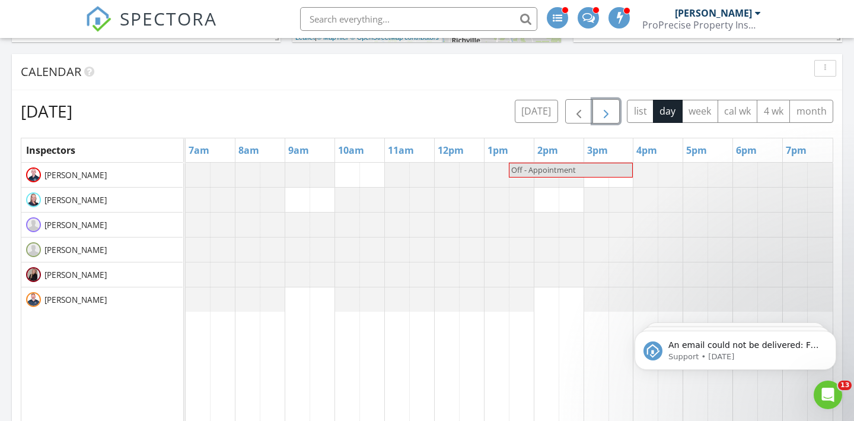
click at [614, 114] on button "button" at bounding box center [606, 111] width 28 height 24
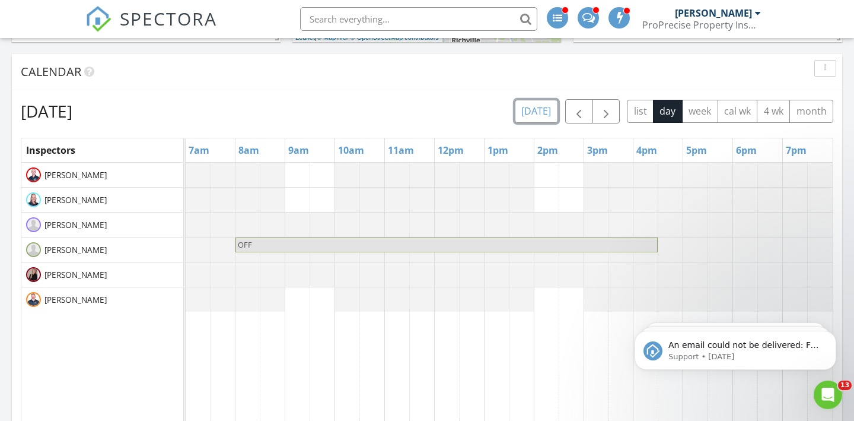
click at [544, 113] on button "[DATE]" at bounding box center [536, 111] width 43 height 23
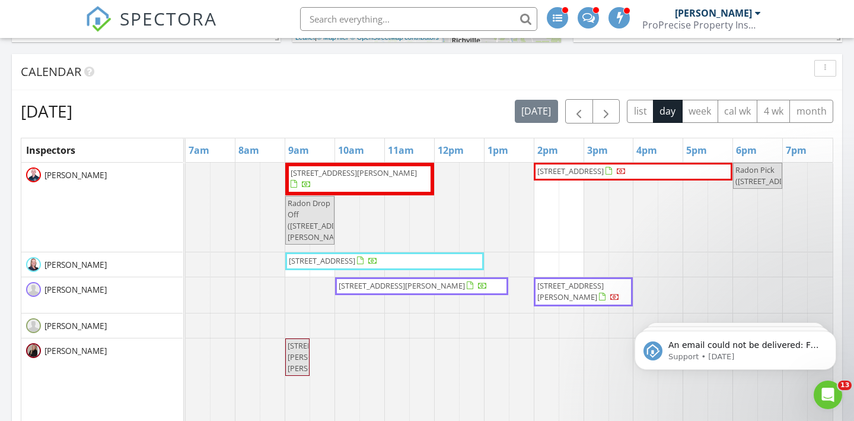
click at [590, 21] on span at bounding box center [588, 16] width 12 height 11
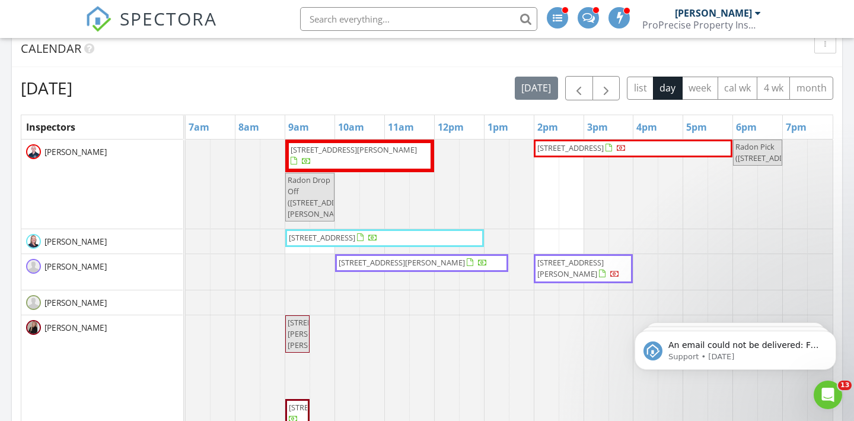
scroll to position [585, 0]
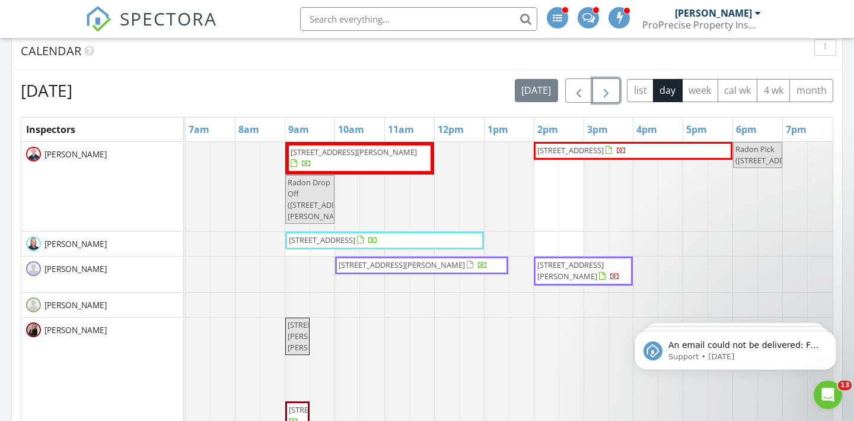
click at [606, 91] on span "button" at bounding box center [606, 91] width 14 height 14
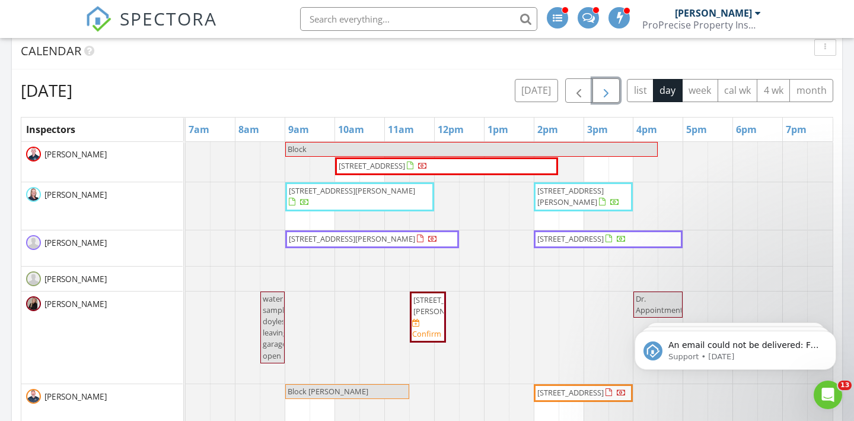
click at [606, 91] on span "button" at bounding box center [606, 91] width 14 height 14
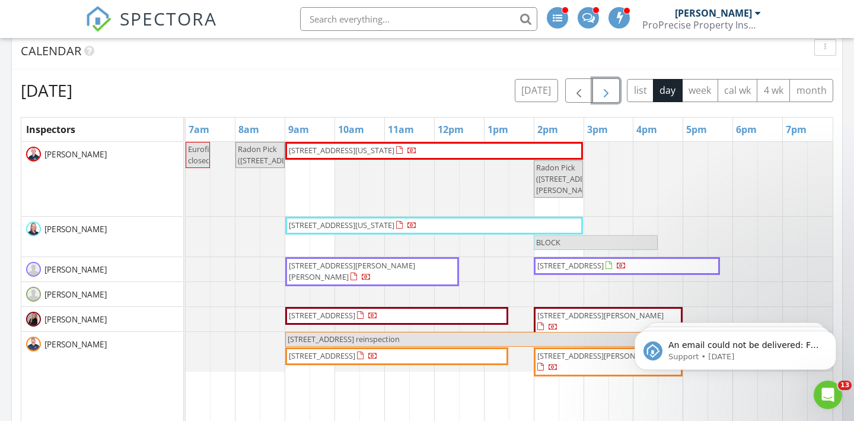
click at [606, 91] on span "button" at bounding box center [606, 91] width 14 height 14
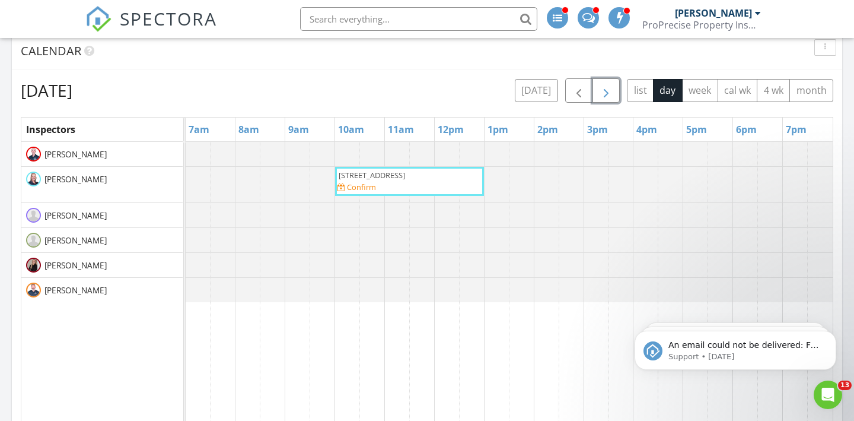
click at [606, 91] on span "button" at bounding box center [606, 91] width 14 height 14
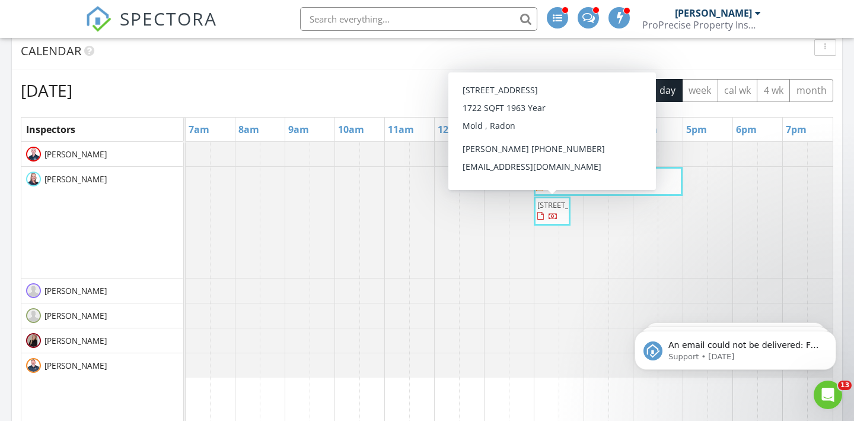
click at [557, 210] on span "7068 Elise Dr, Middleburg Heights 44130" at bounding box center [570, 204] width 66 height 11
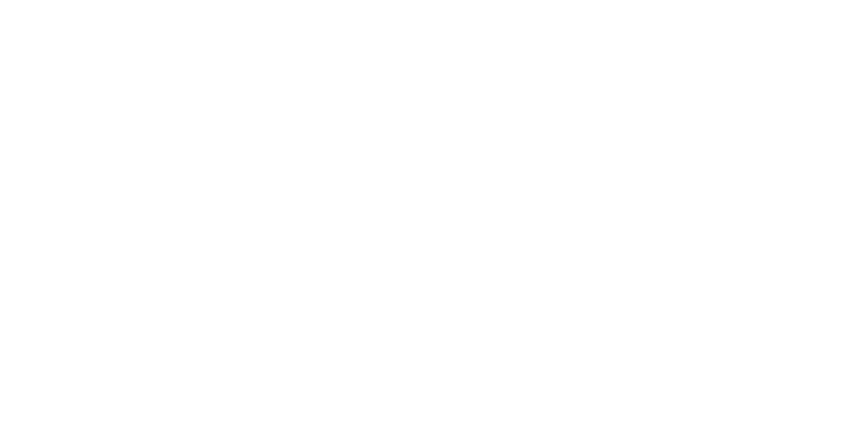
click at [209, 320] on h1 "7068 [PERSON_NAME] Dr [GEOGRAPHIC_DATA]" at bounding box center [113, 347] width 193 height 55
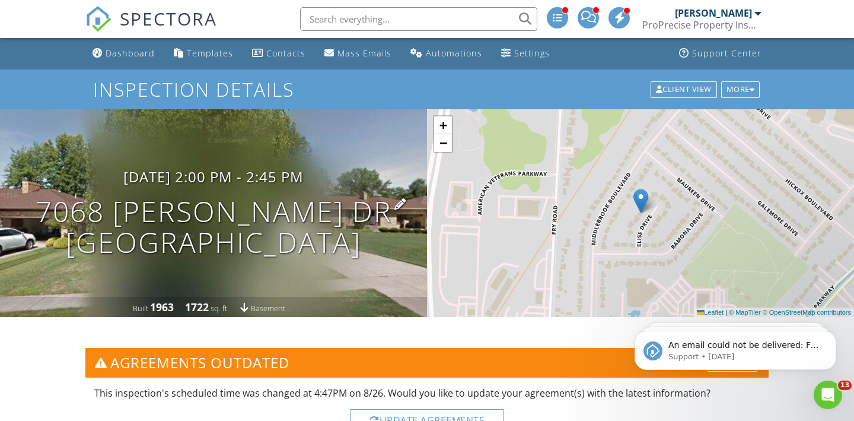
click at [224, 196] on h1 "7068 Elise Dr Middleburg Heights, OH 44130" at bounding box center [214, 227] width 356 height 63
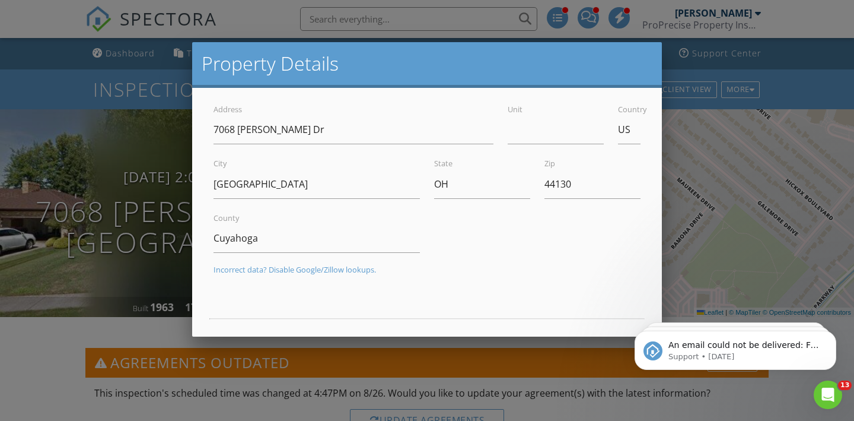
click at [38, 8] on div at bounding box center [427, 203] width 854 height 525
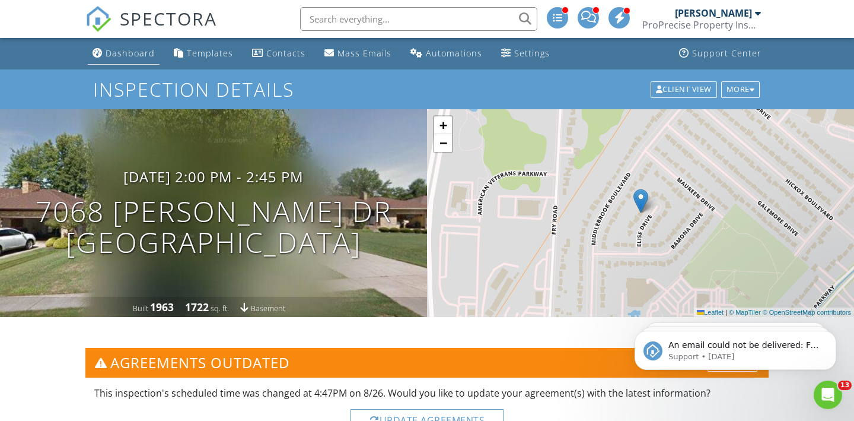
click at [144, 44] on link "Dashboard" at bounding box center [124, 54] width 72 height 22
